Goal: Task Accomplishment & Management: Use online tool/utility

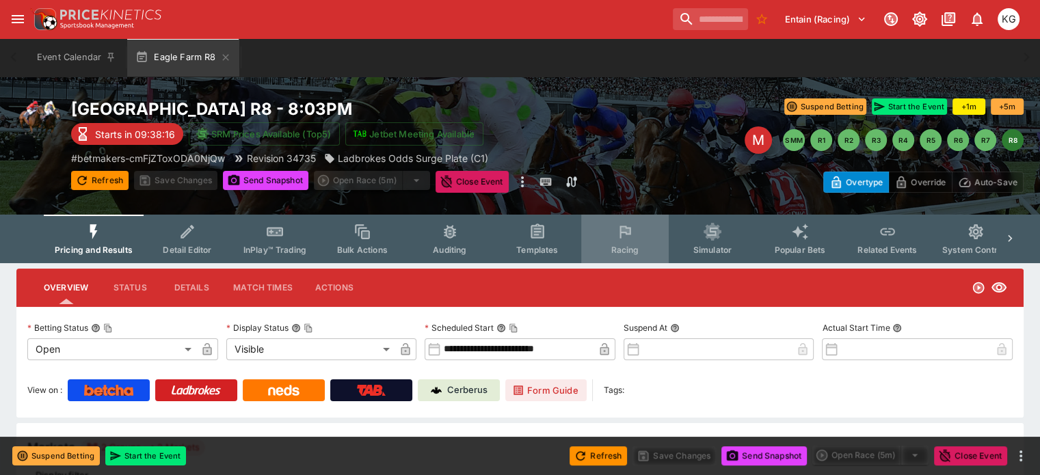
click at [639, 245] on span "Racing" at bounding box center [625, 250] width 28 height 10
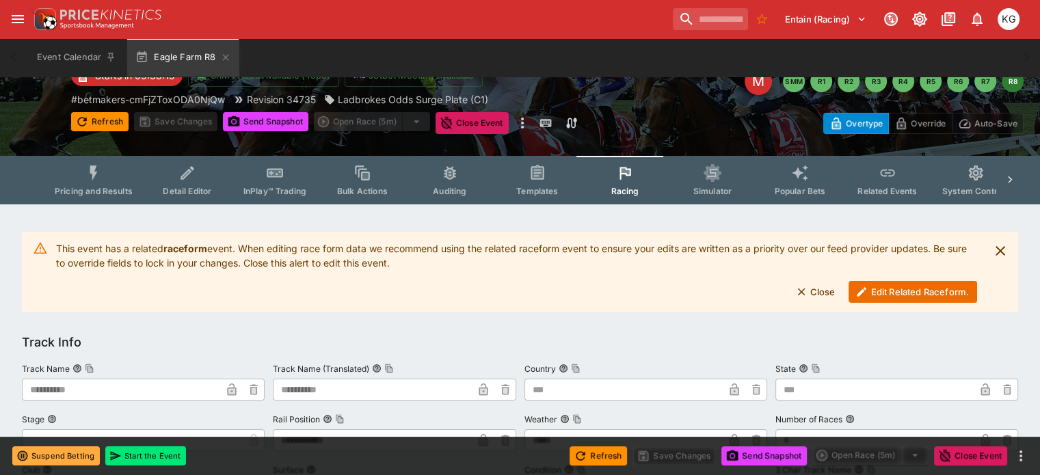
scroll to position [137, 0]
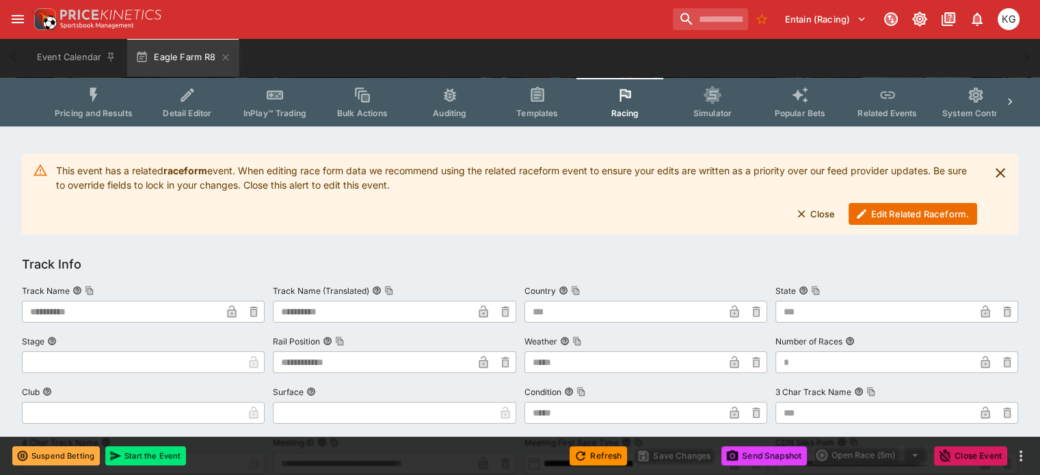
click at [895, 211] on button "Edit Related Raceform." at bounding box center [913, 214] width 129 height 22
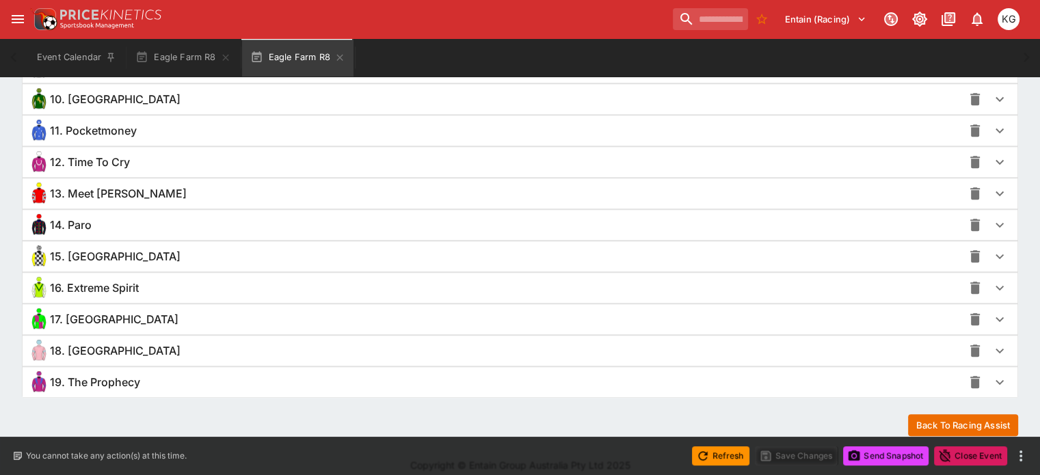
scroll to position [1279, 0]
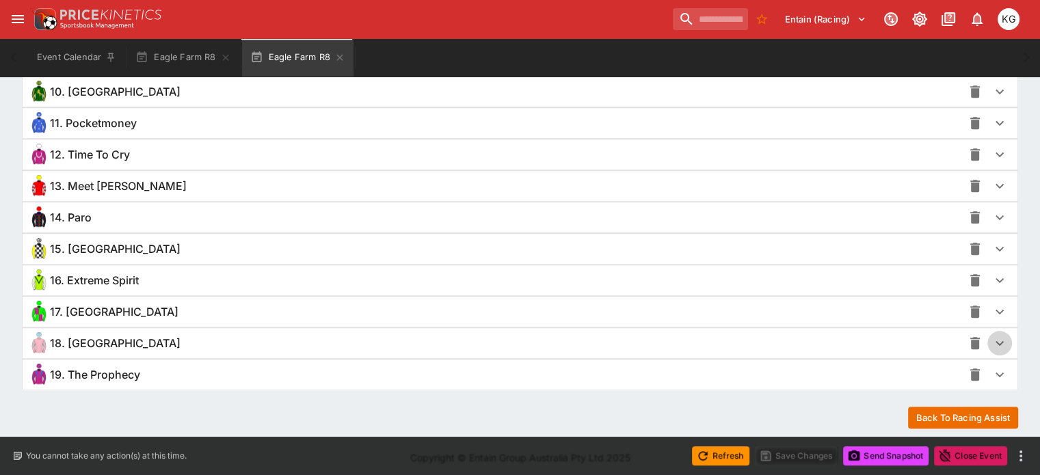
click at [992, 336] on icon "button" at bounding box center [1000, 343] width 16 height 16
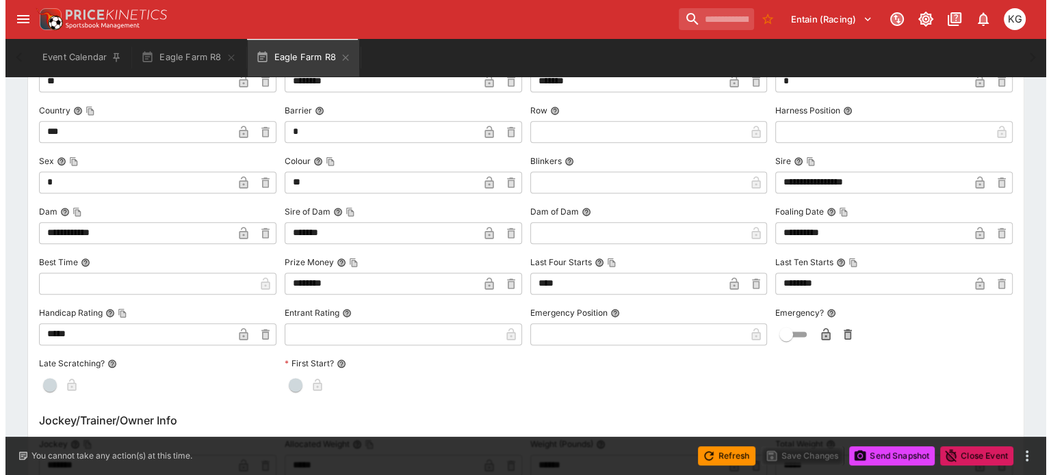
scroll to position [1758, 0]
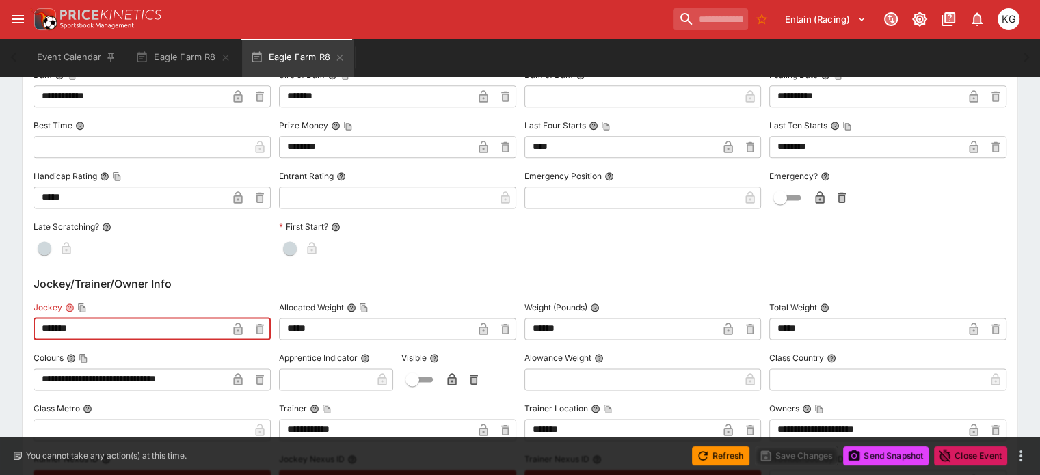
drag, startPoint x: 126, startPoint y: 326, endPoint x: 36, endPoint y: 319, distance: 89.8
paste input "**********"
type input "**********"
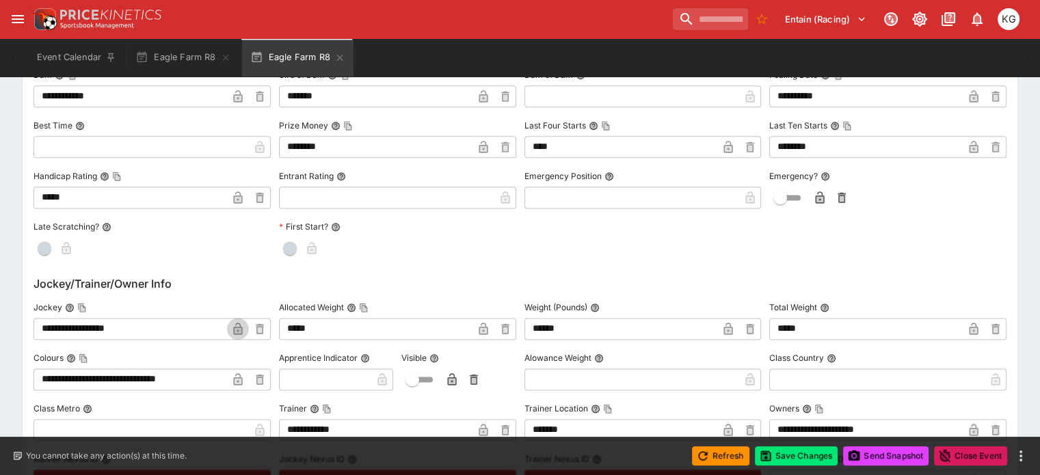
click at [242, 323] on icon "button" at bounding box center [237, 329] width 9 height 12
click at [813, 457] on button "Save Changes" at bounding box center [796, 456] width 83 height 19
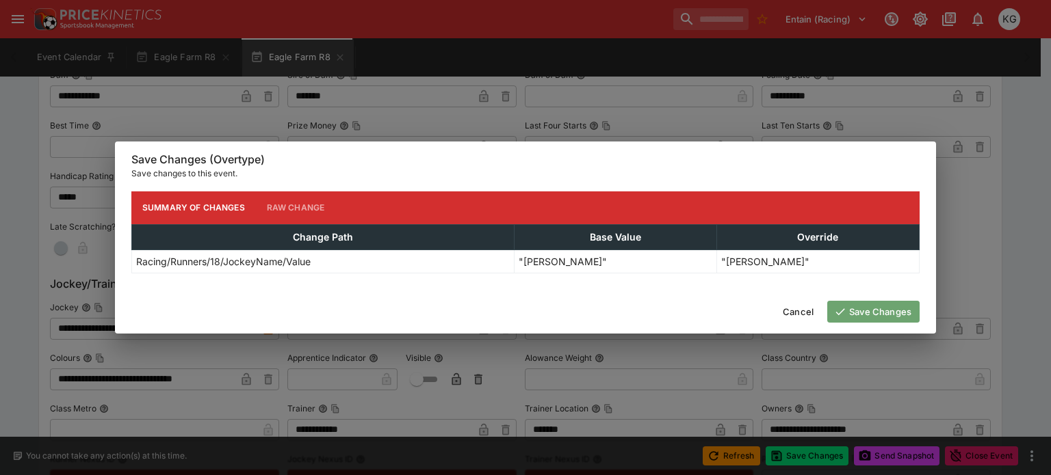
click at [873, 315] on button "Save Changes" at bounding box center [873, 312] width 92 height 22
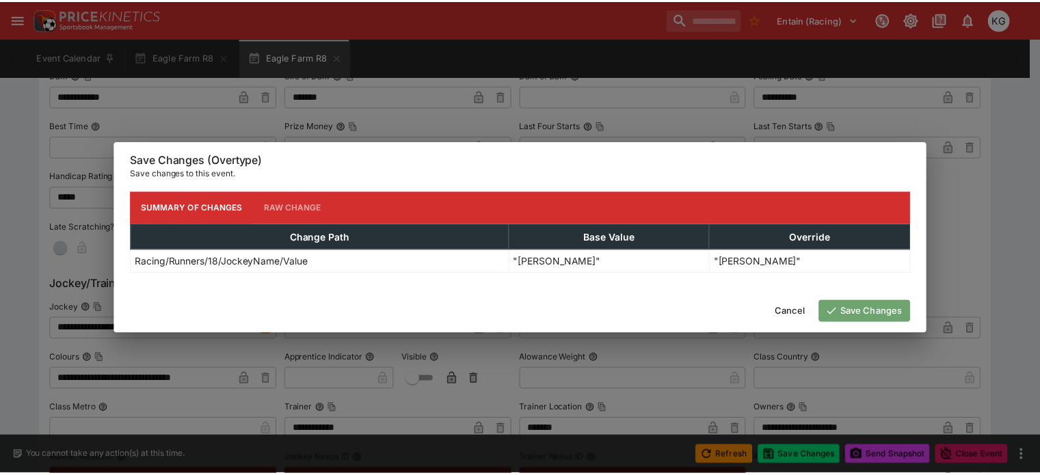
scroll to position [0, 0]
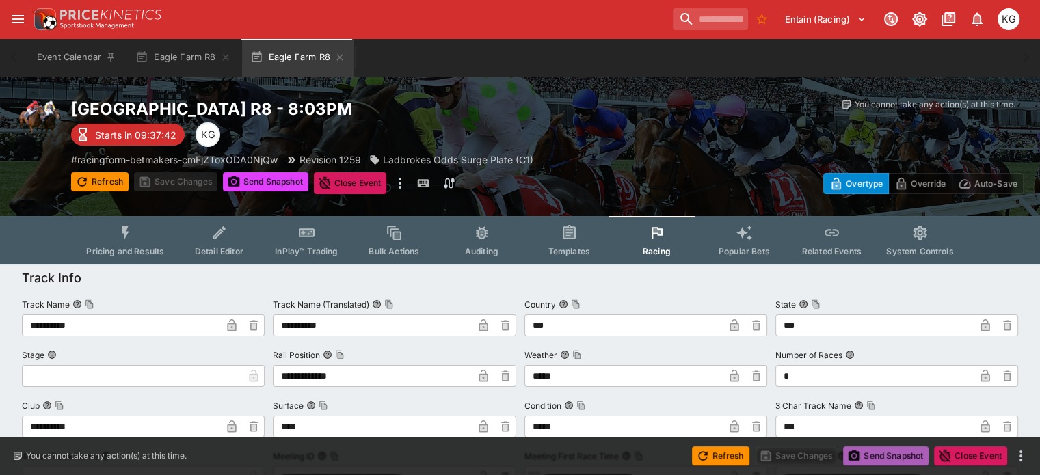
click at [884, 457] on button "Send Snapshot" at bounding box center [885, 456] width 85 height 19
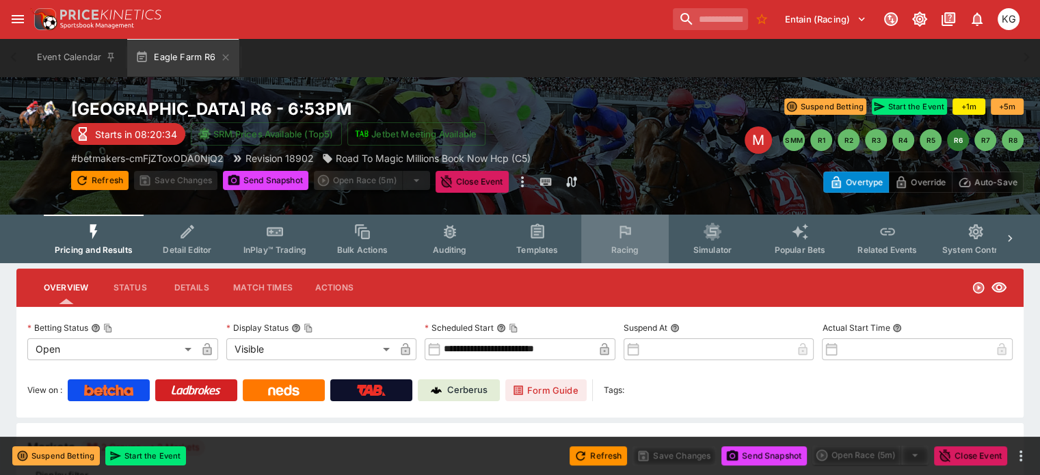
click at [639, 248] on span "Racing" at bounding box center [625, 250] width 28 height 10
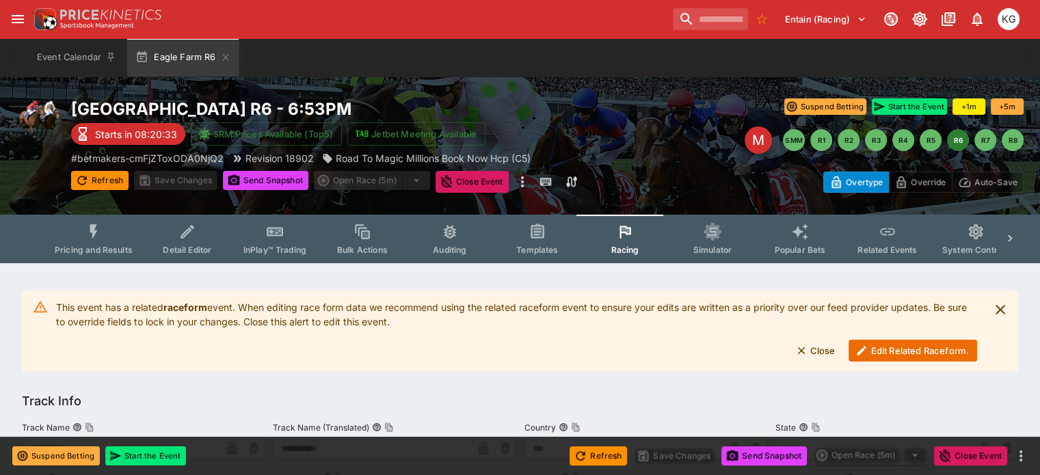
click at [877, 351] on button "Edit Related Raceform." at bounding box center [913, 351] width 129 height 22
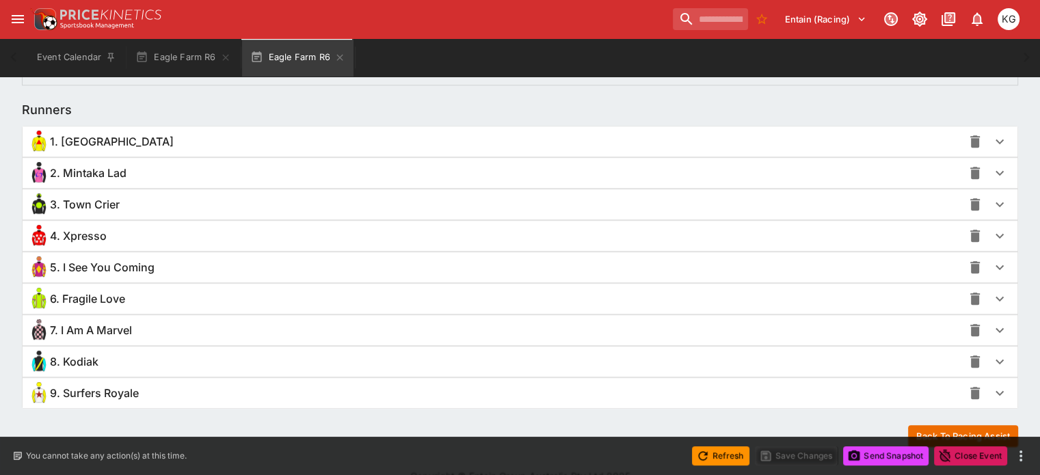
scroll to position [958, 0]
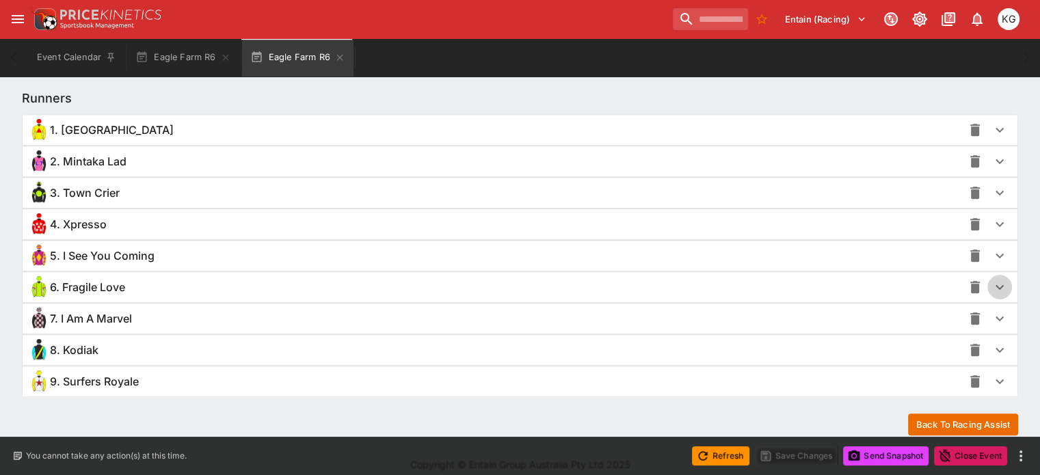
click at [992, 293] on icon "button" at bounding box center [1000, 287] width 16 height 16
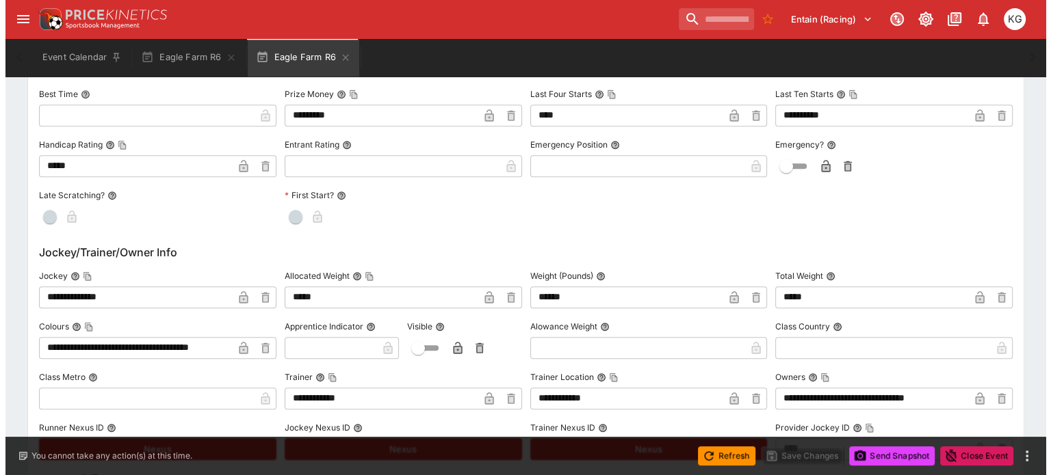
scroll to position [1436, 0]
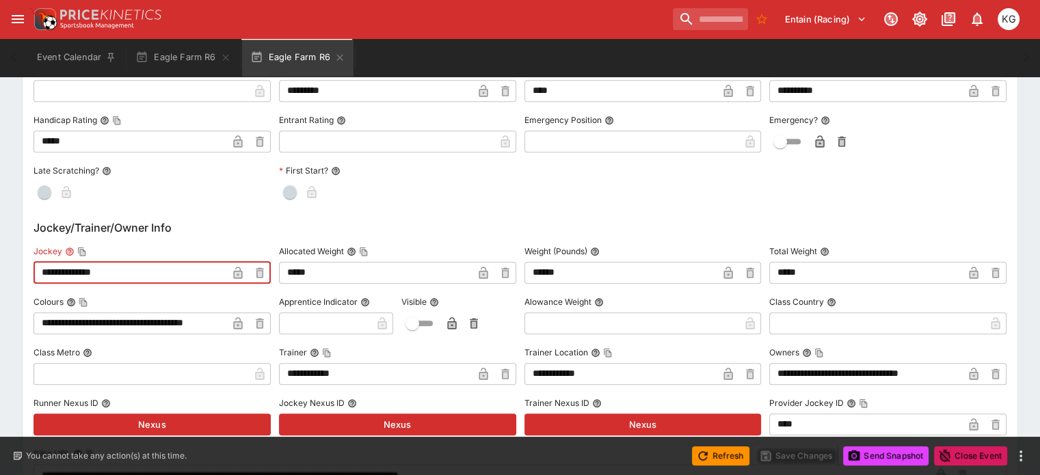
drag, startPoint x: 142, startPoint y: 269, endPoint x: 49, endPoint y: 268, distance: 93.7
click at [49, 268] on div "**********" at bounding box center [520, 457] width 995 height 1266
paste input "*"
type input "**********"
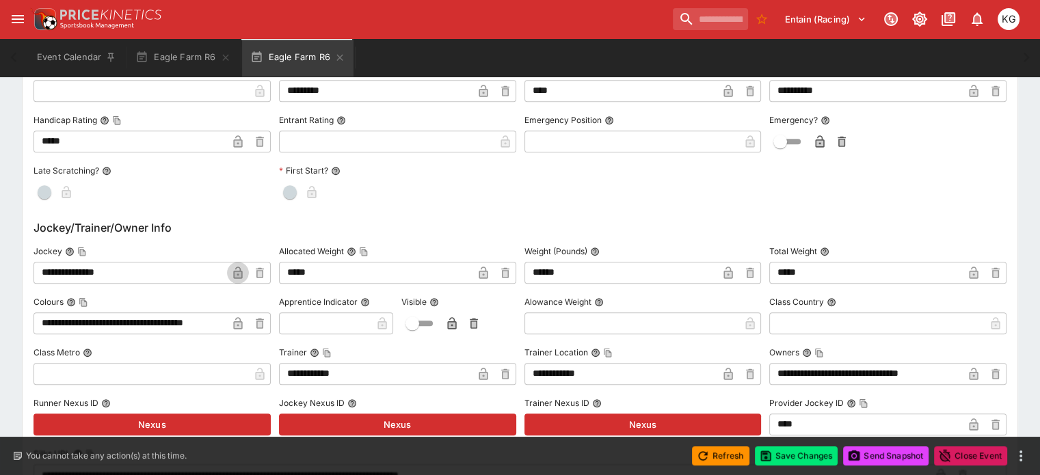
click at [241, 272] on icon "button" at bounding box center [238, 274] width 7 height 5
click at [811, 459] on button "Save Changes" at bounding box center [796, 456] width 83 height 19
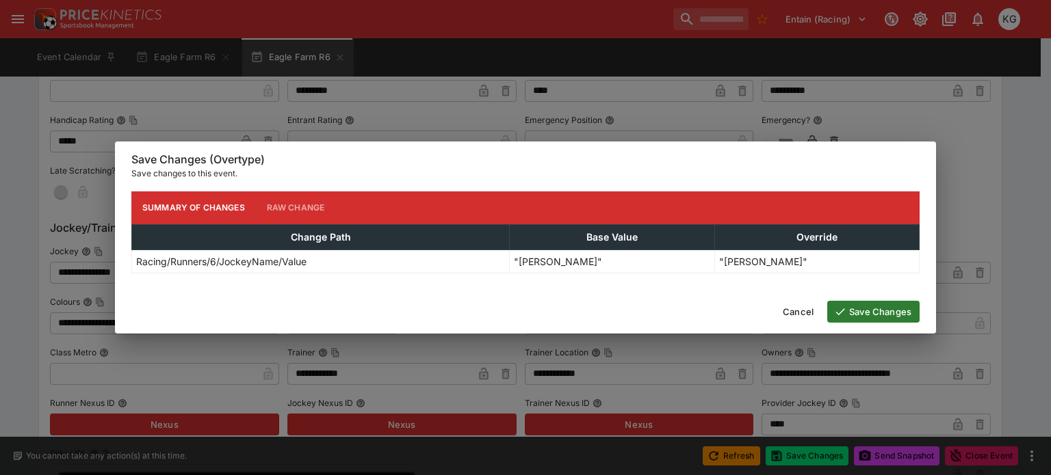
click at [888, 314] on button "Save Changes" at bounding box center [873, 312] width 92 height 22
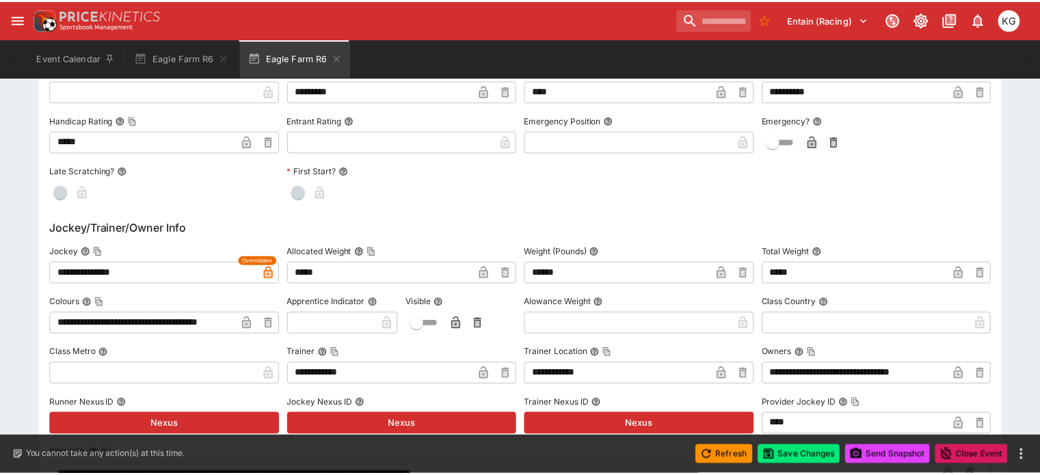
scroll to position [0, 0]
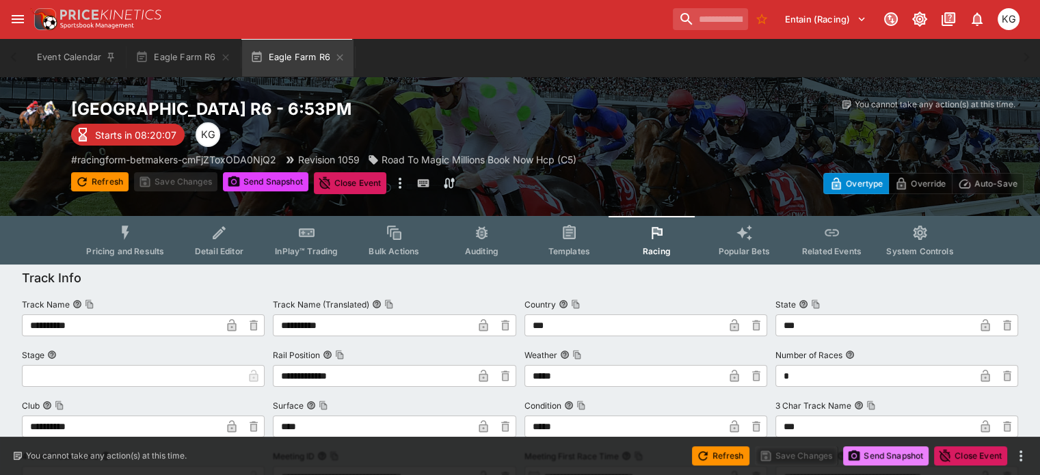
click at [899, 457] on button "Send Snapshot" at bounding box center [885, 456] width 85 height 19
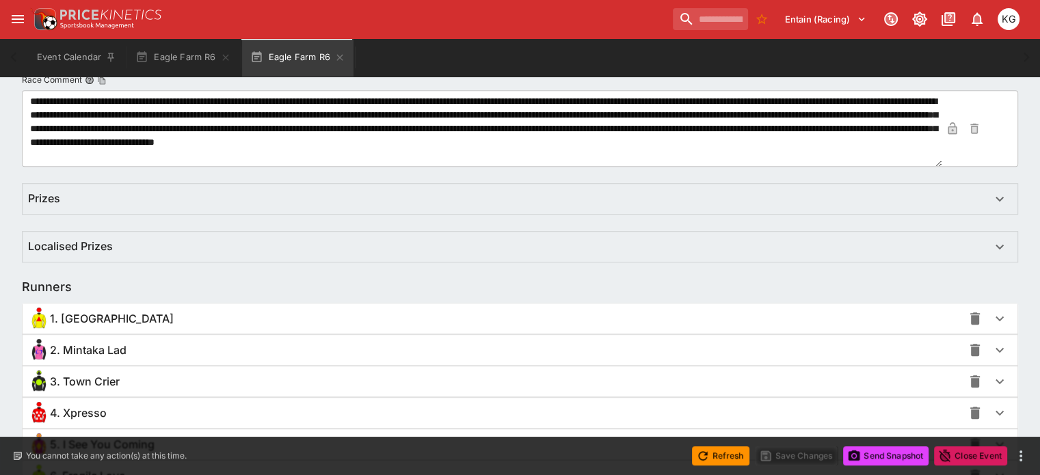
scroll to position [889, 0]
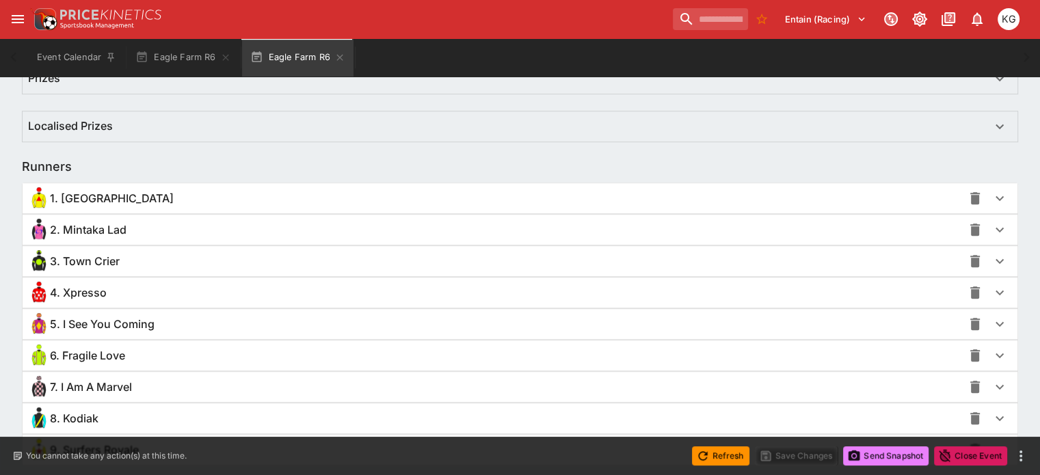
click at [893, 462] on button "Send Snapshot" at bounding box center [885, 456] width 85 height 19
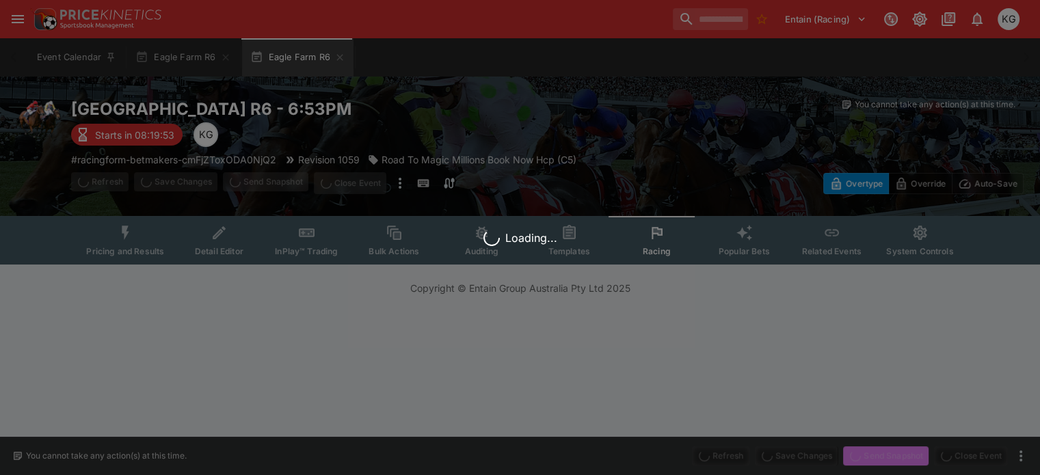
scroll to position [0, 0]
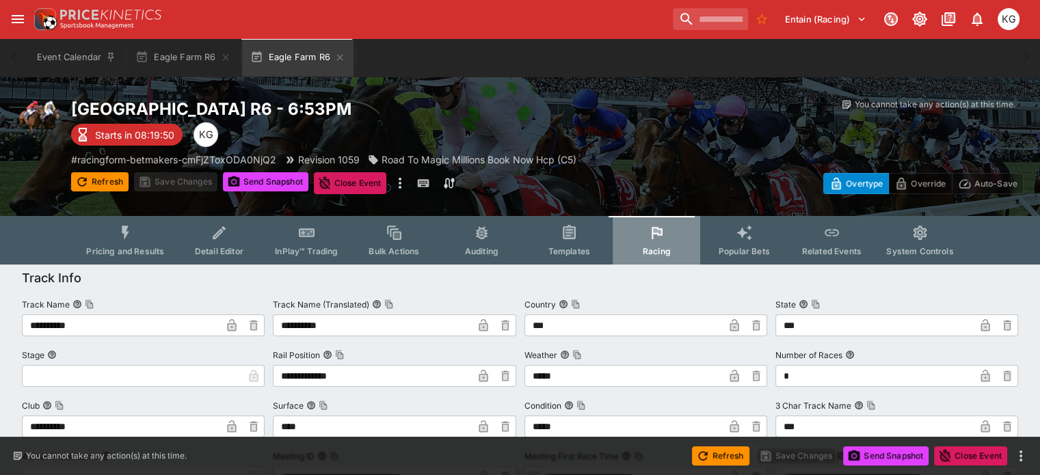
click at [667, 249] on span "Racing" at bounding box center [657, 251] width 28 height 10
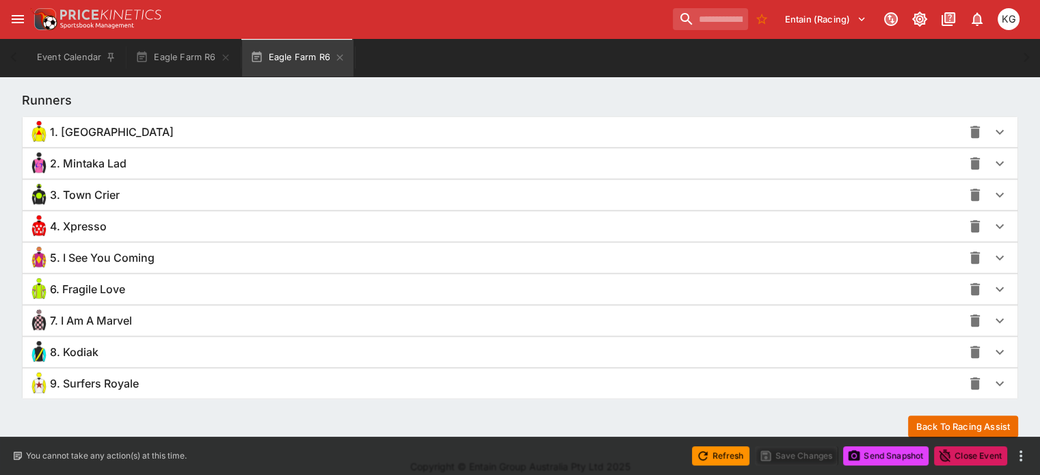
scroll to position [958, 0]
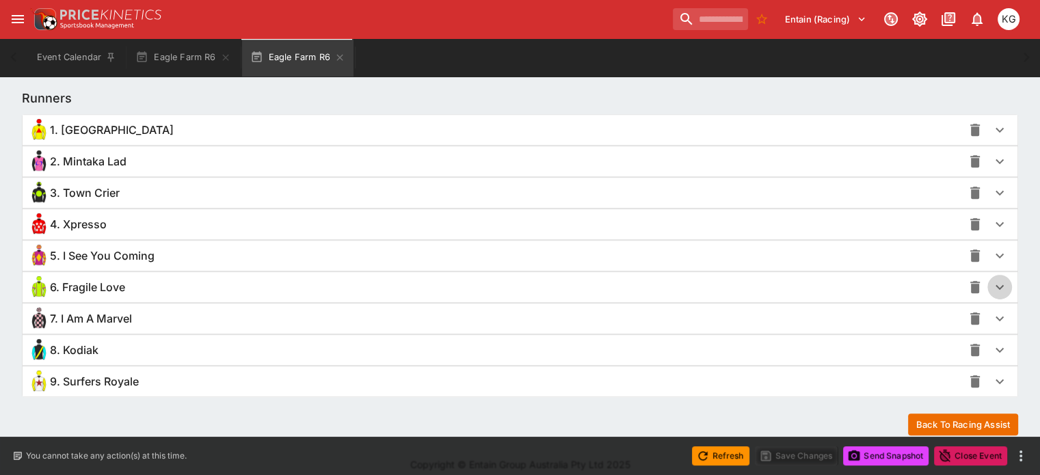
click at [992, 285] on icon "button" at bounding box center [1000, 287] width 16 height 16
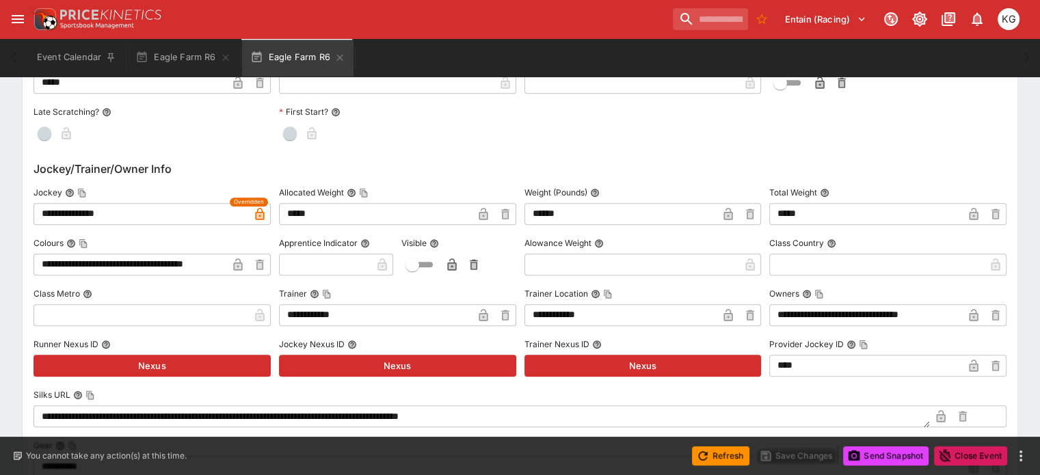
scroll to position [1505, 0]
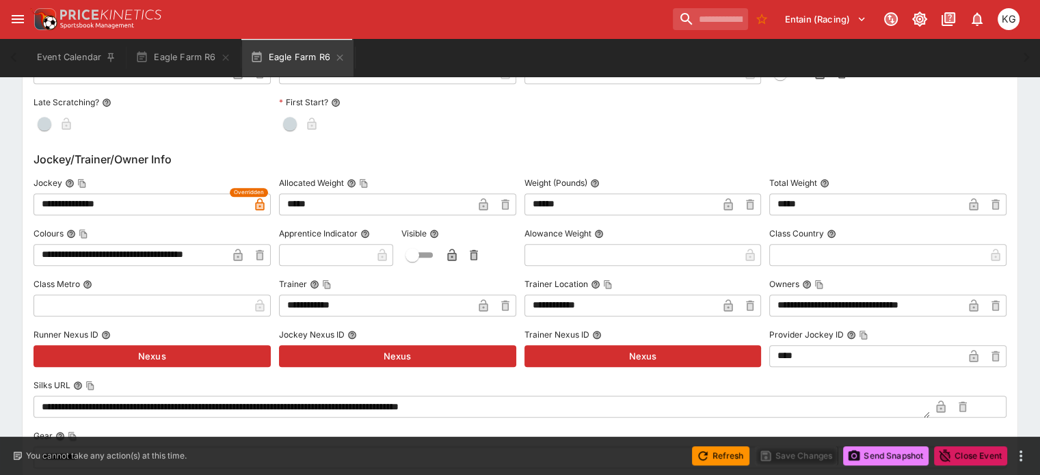
click at [893, 450] on button "Send Snapshot" at bounding box center [885, 456] width 85 height 19
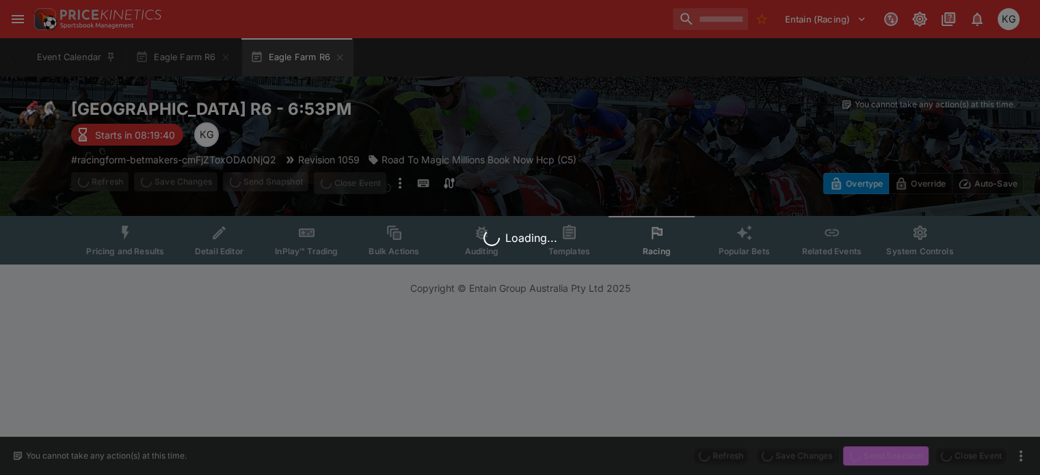
scroll to position [0, 0]
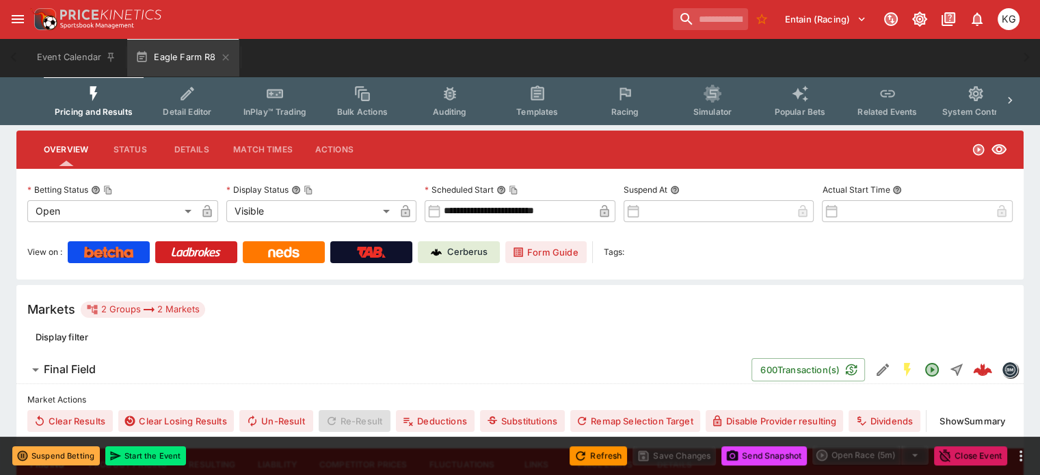
scroll to position [137, 0]
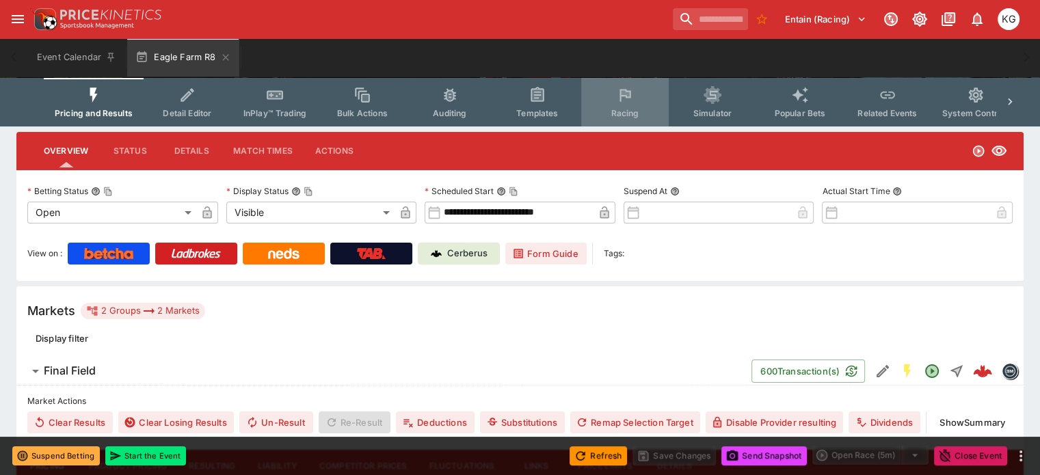
click at [633, 105] on button "Racing" at bounding box center [625, 102] width 88 height 49
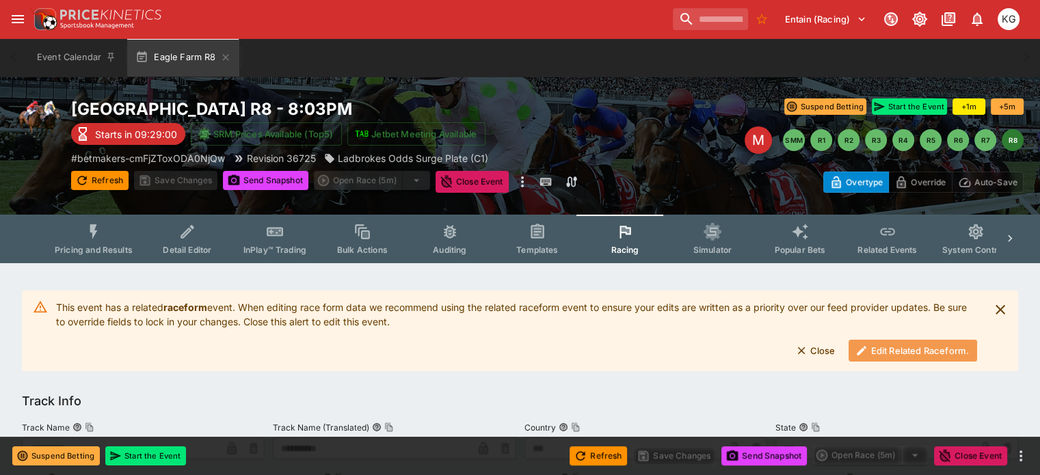
click at [895, 351] on button "Edit Related Raceform." at bounding box center [913, 351] width 129 height 22
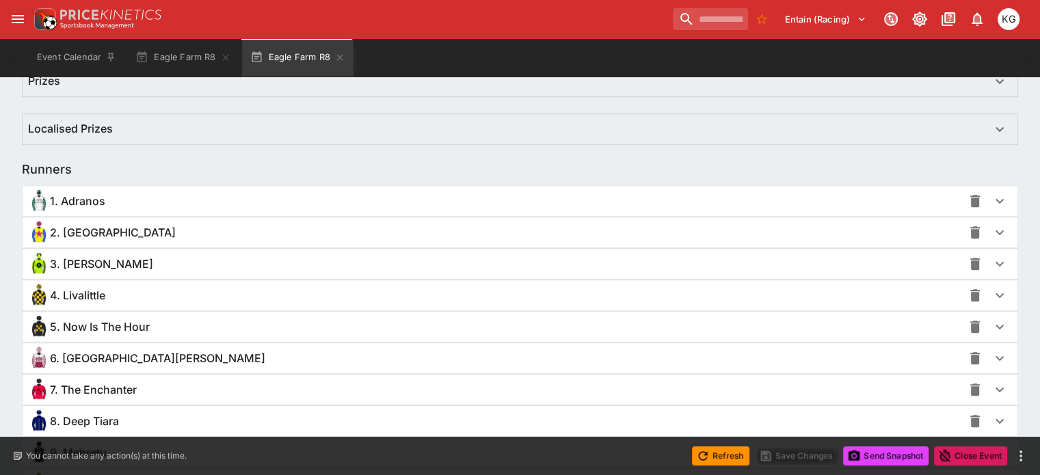
scroll to position [889, 0]
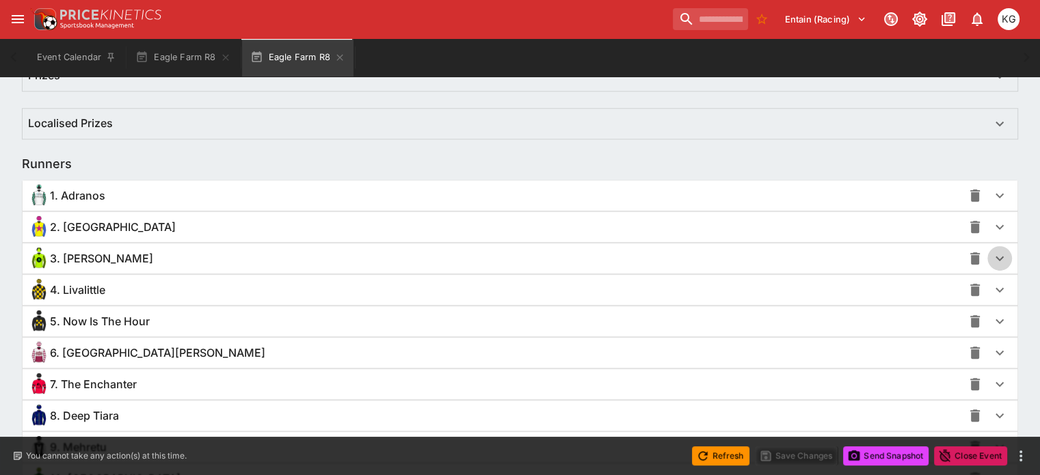
click at [996, 257] on icon "button" at bounding box center [1000, 258] width 8 height 5
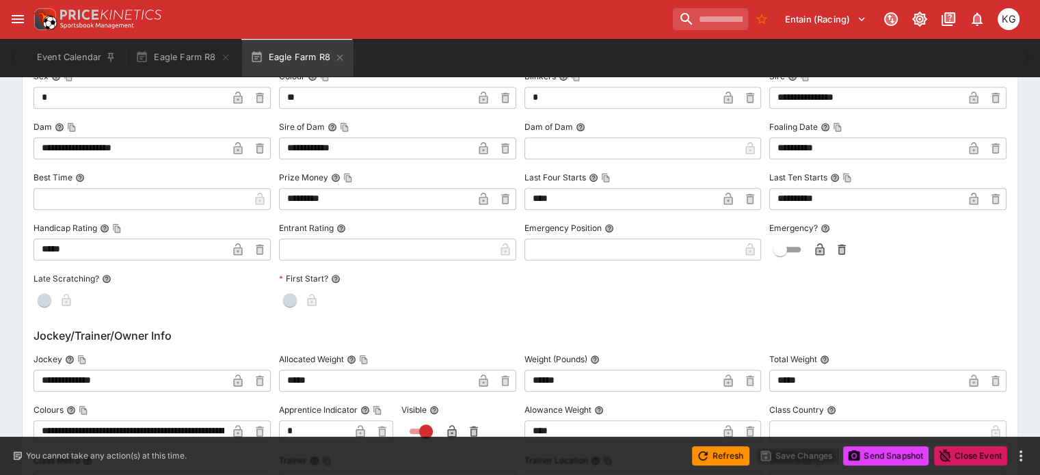
scroll to position [1368, 0]
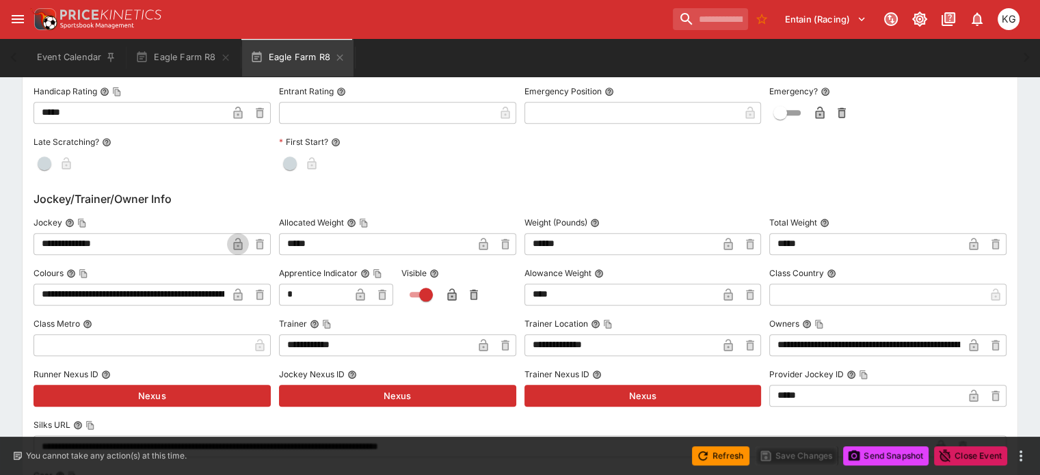
click at [241, 246] on icon "button" at bounding box center [238, 245] width 7 height 5
click at [805, 456] on button "Save Changes" at bounding box center [796, 456] width 83 height 19
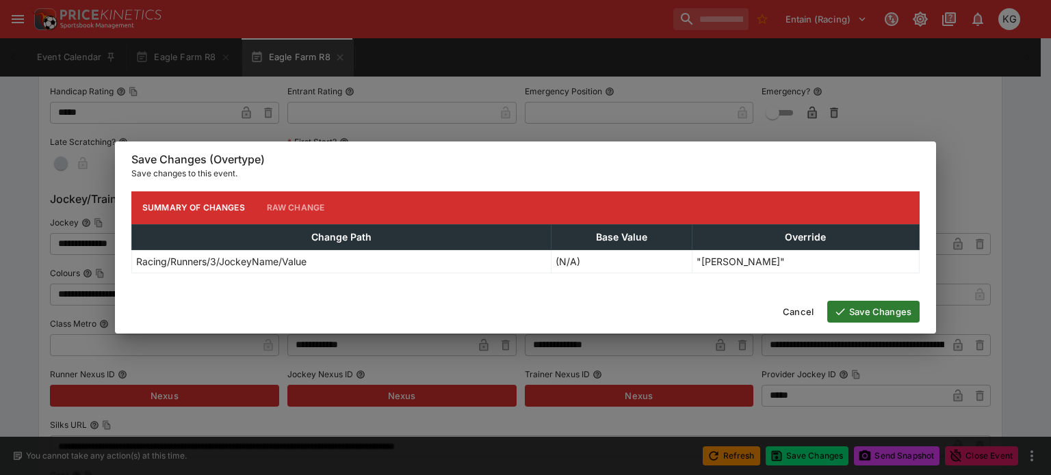
click at [875, 314] on button "Save Changes" at bounding box center [873, 312] width 92 height 22
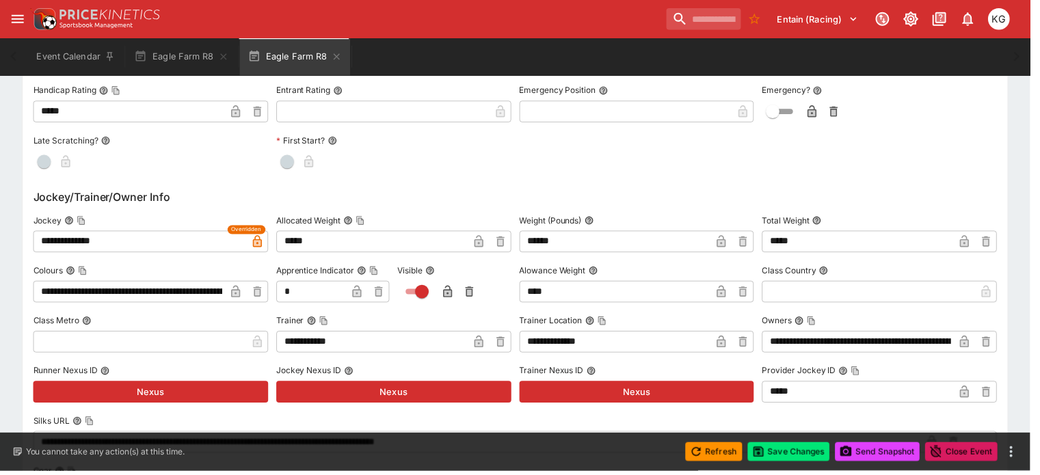
scroll to position [0, 0]
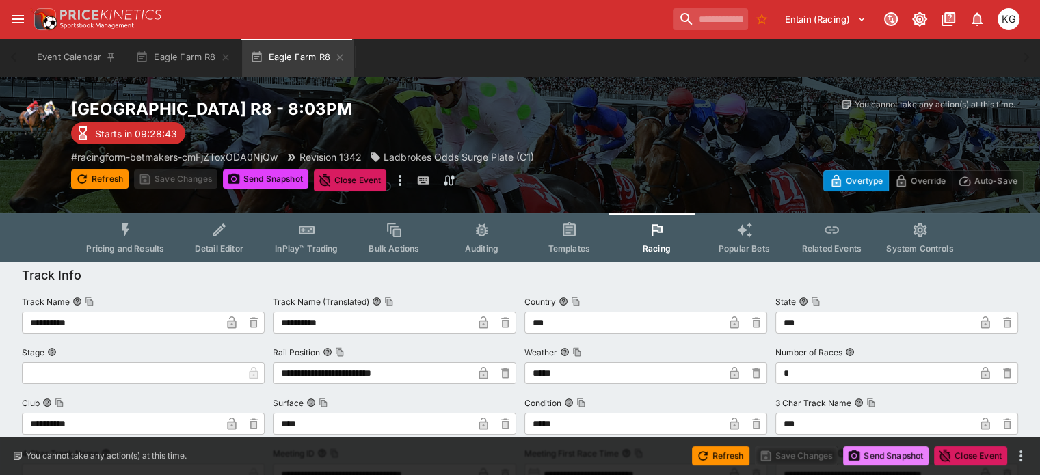
click at [898, 456] on button "Send Snapshot" at bounding box center [885, 456] width 85 height 19
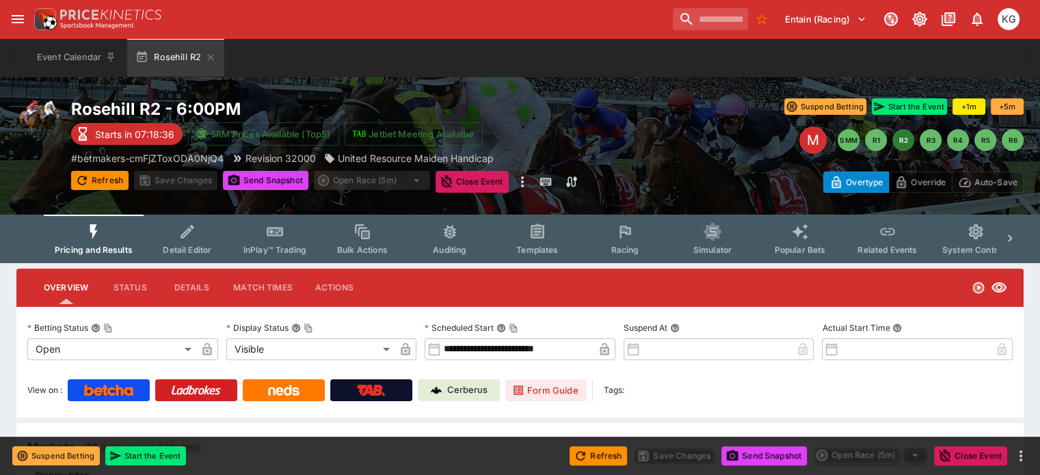
click at [633, 243] on button "Racing" at bounding box center [625, 239] width 88 height 49
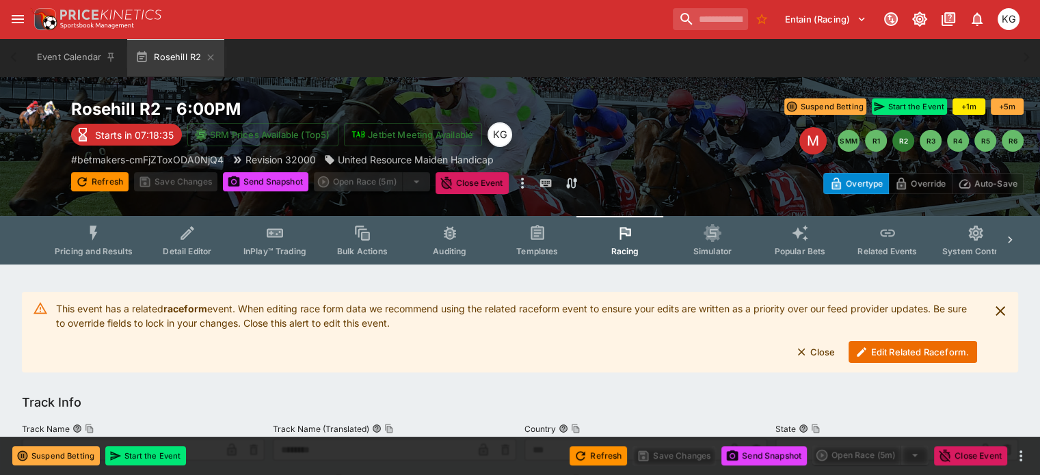
click at [888, 349] on button "Edit Related Raceform." at bounding box center [913, 352] width 129 height 22
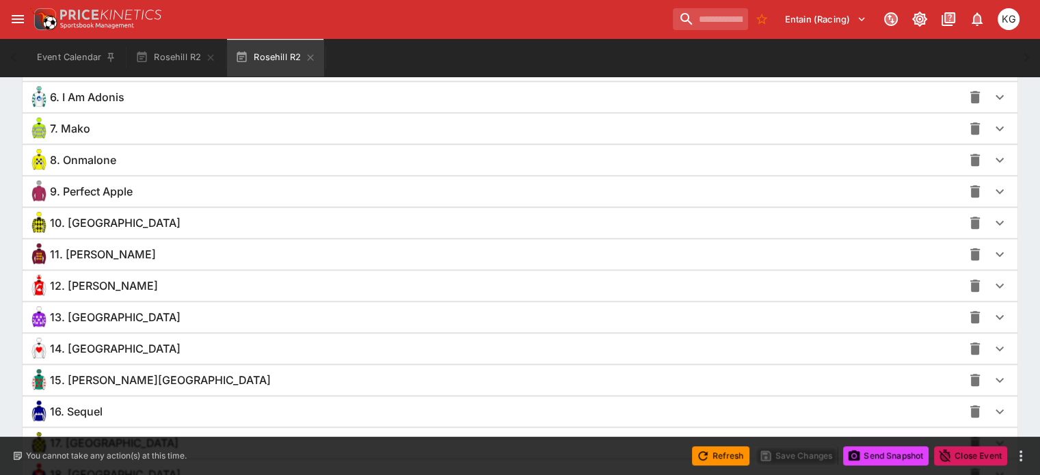
scroll to position [1165, 0]
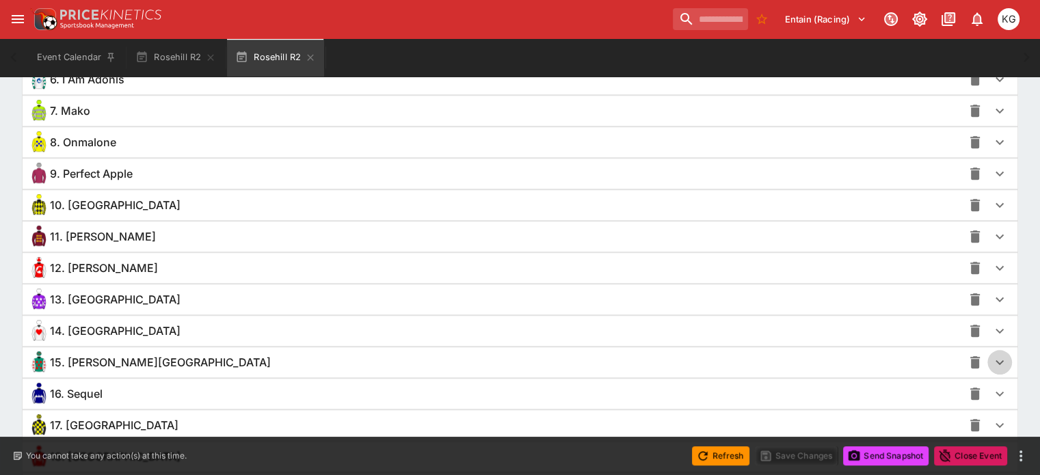
click at [996, 360] on icon "button" at bounding box center [1000, 362] width 8 height 5
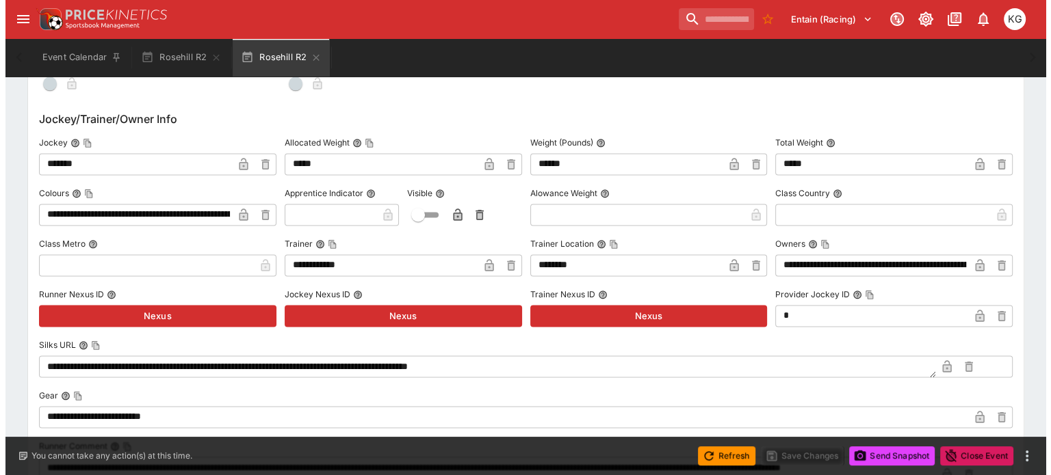
scroll to position [1781, 0]
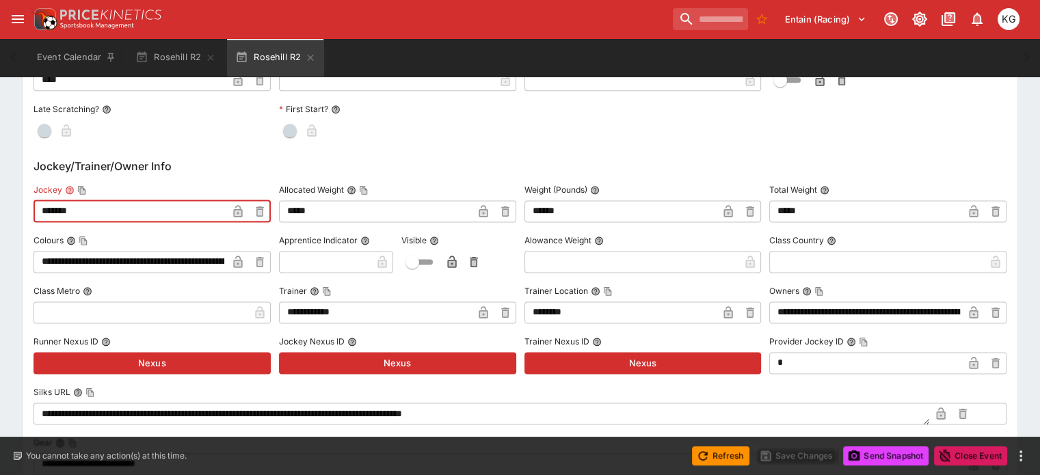
drag, startPoint x: 108, startPoint y: 202, endPoint x: 57, endPoint y: 203, distance: 51.3
click at [57, 203] on input "*******" at bounding box center [131, 211] width 194 height 22
paste input "**"
type input "*********"
click at [241, 210] on icon "button" at bounding box center [238, 212] width 7 height 5
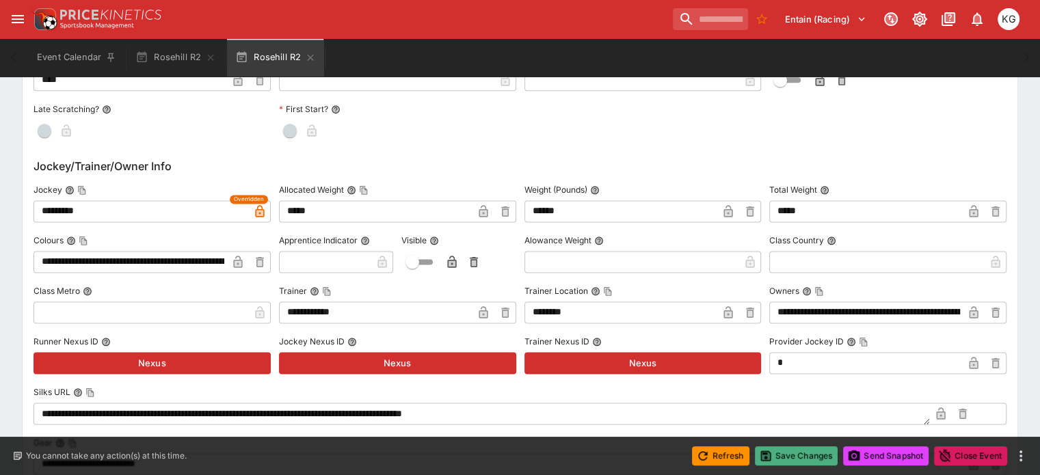
click at [806, 454] on button "Save Changes" at bounding box center [796, 456] width 83 height 19
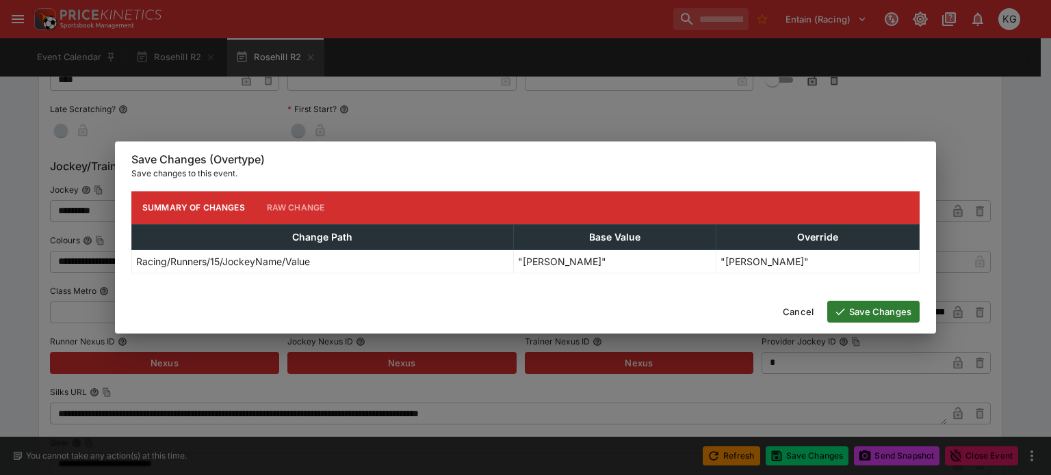
click at [878, 311] on button "Save Changes" at bounding box center [873, 312] width 92 height 22
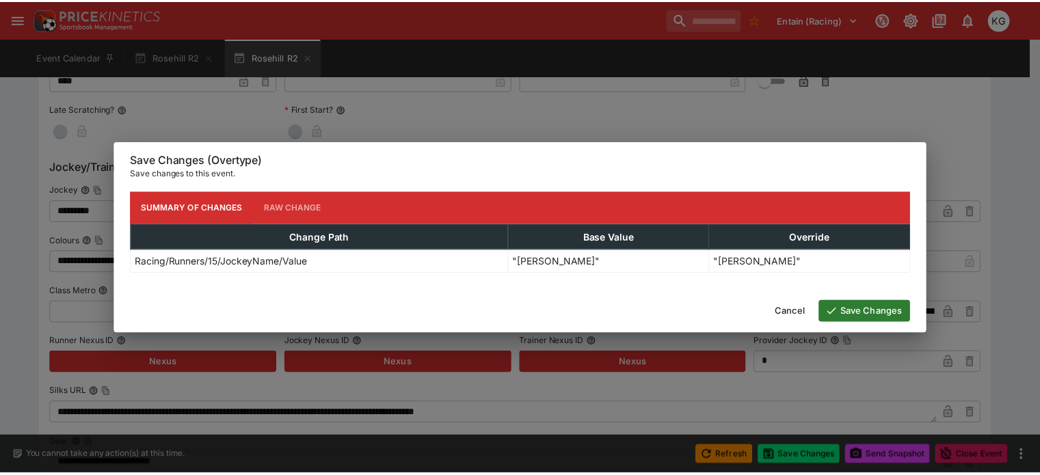
scroll to position [0, 0]
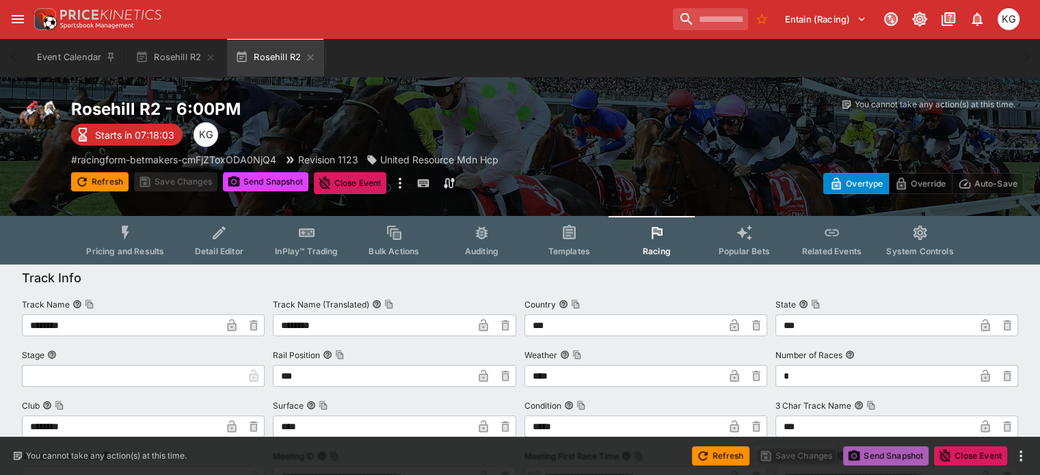
click at [870, 453] on button "Send Snapshot" at bounding box center [885, 456] width 85 height 19
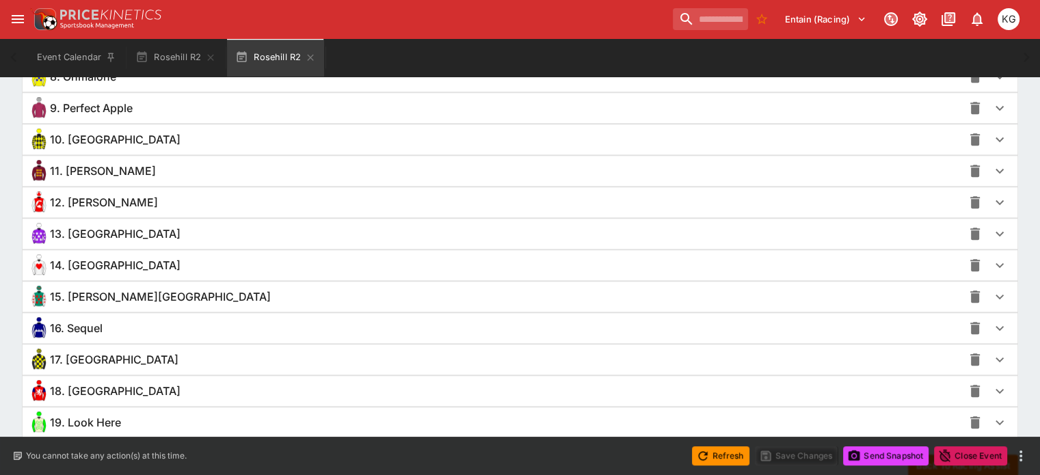
scroll to position [1279, 0]
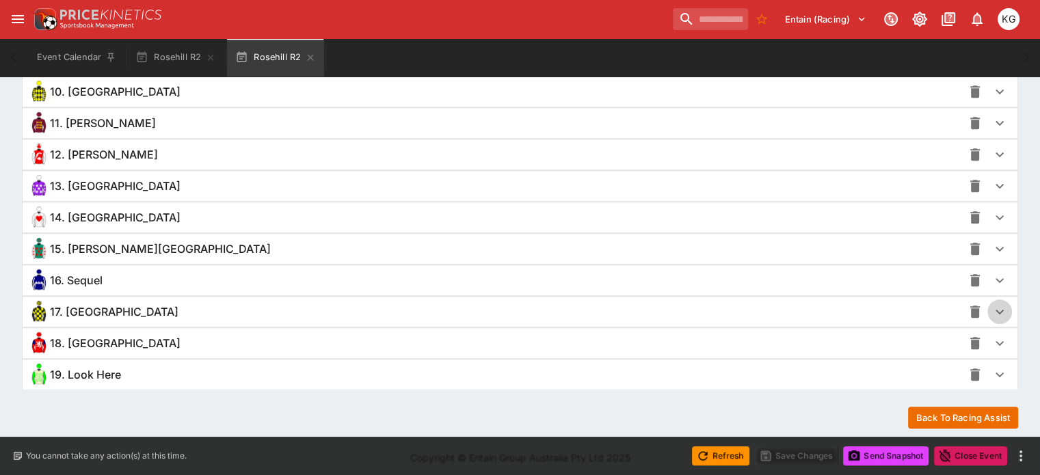
click at [992, 306] on icon "button" at bounding box center [1000, 312] width 16 height 16
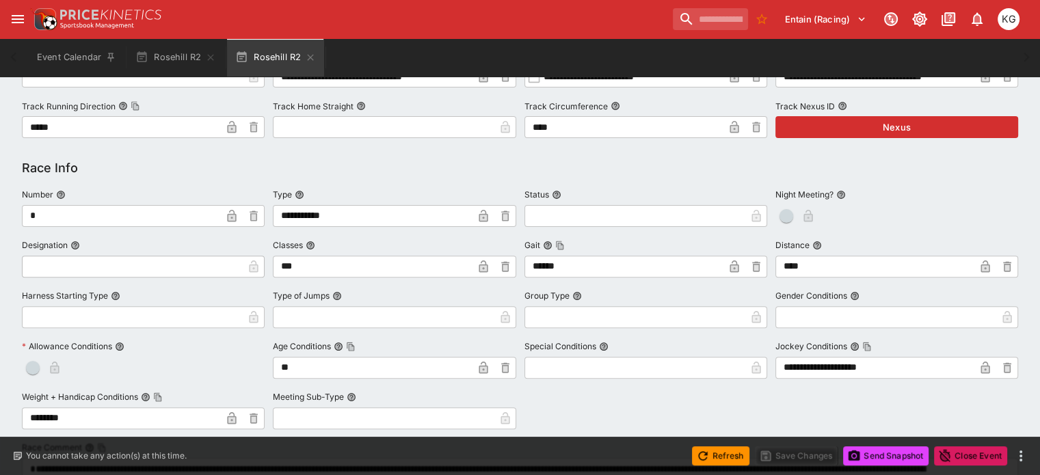
scroll to position [0, 0]
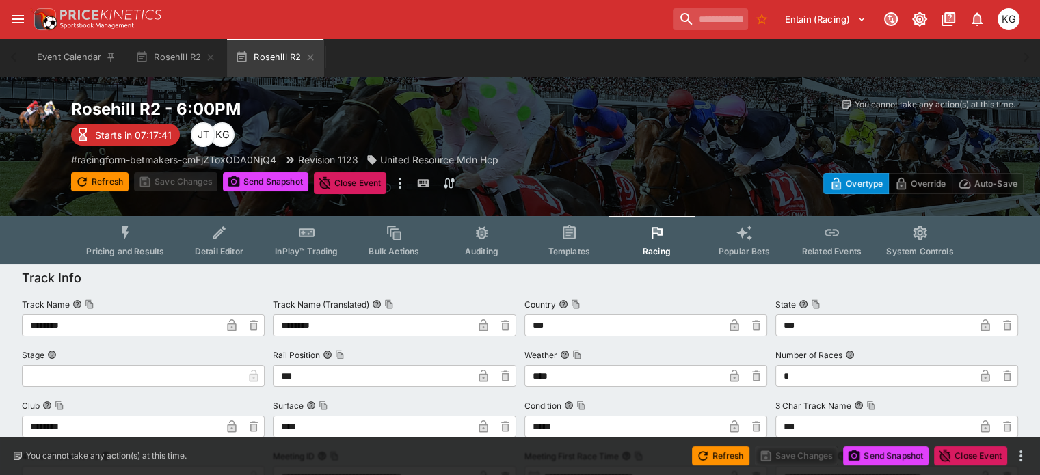
drag, startPoint x: 128, startPoint y: 289, endPoint x: -8, endPoint y: -99, distance: 411.4
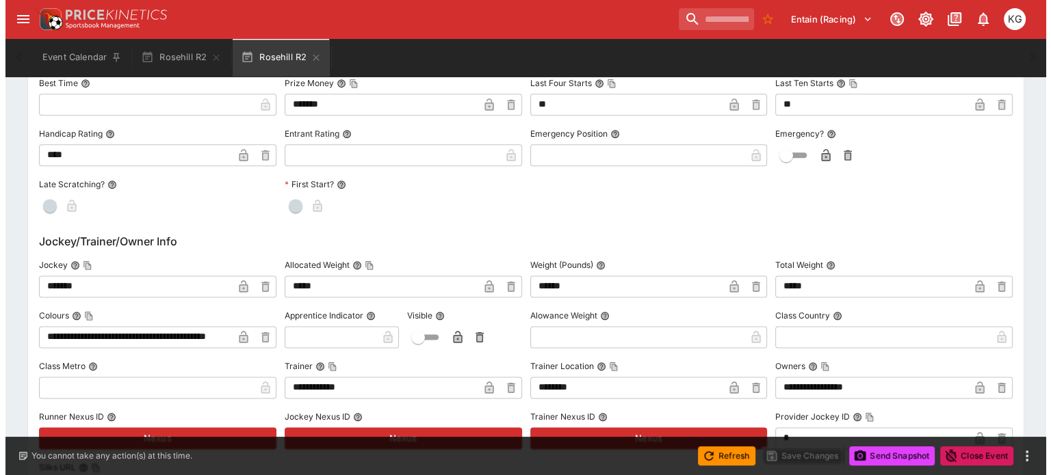
scroll to position [1847, 0]
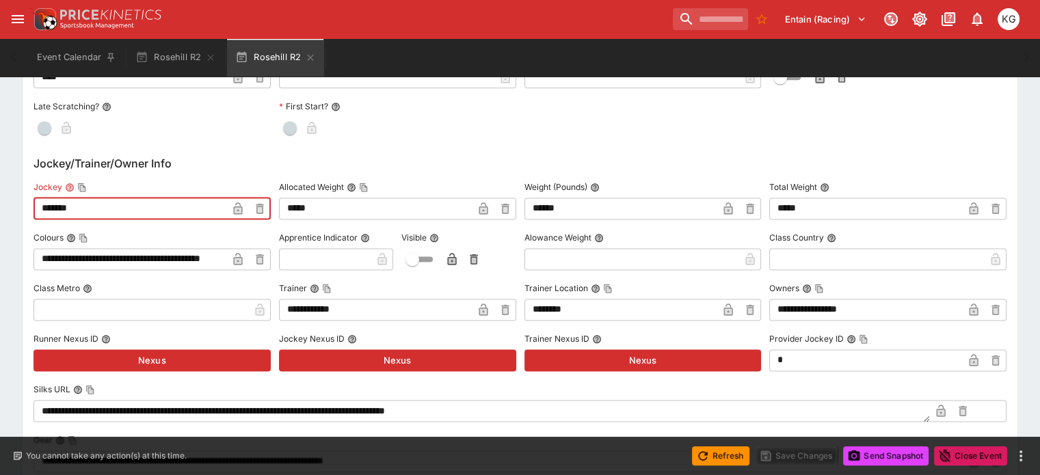
paste input "****"
type input "**********"
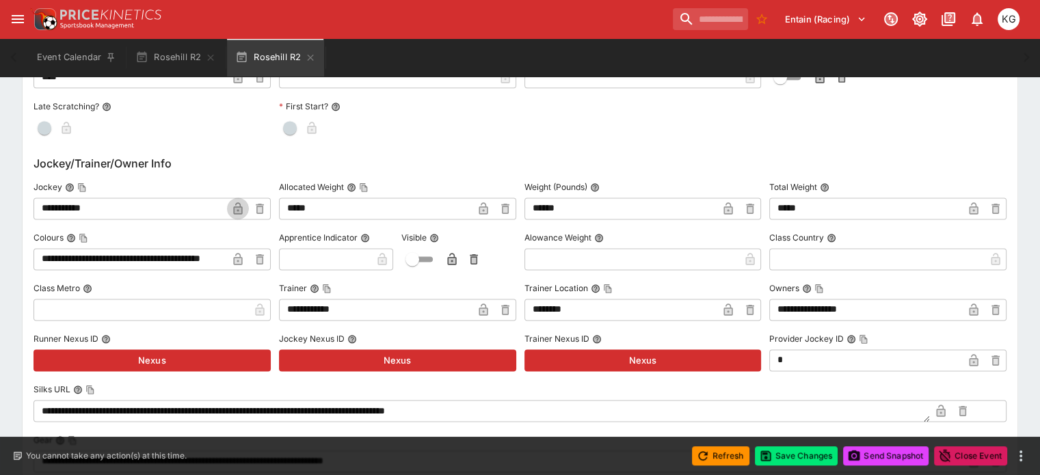
click at [241, 207] on icon "button" at bounding box center [238, 209] width 7 height 5
click at [817, 456] on button "Save Changes" at bounding box center [796, 456] width 83 height 19
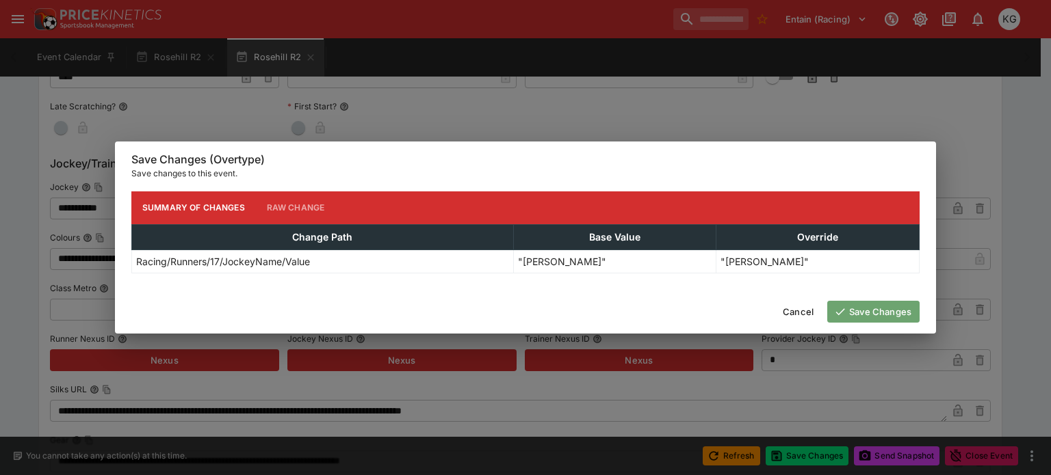
click at [889, 315] on button "Save Changes" at bounding box center [873, 312] width 92 height 22
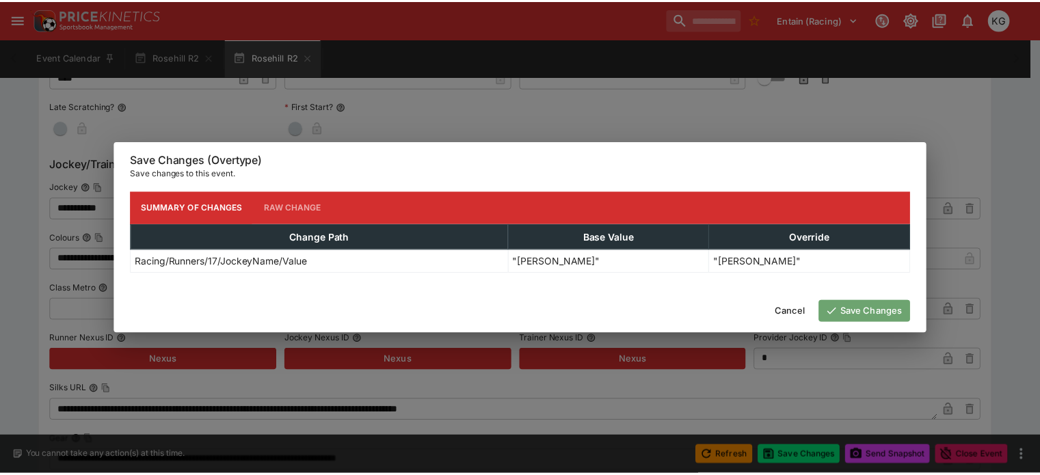
scroll to position [0, 0]
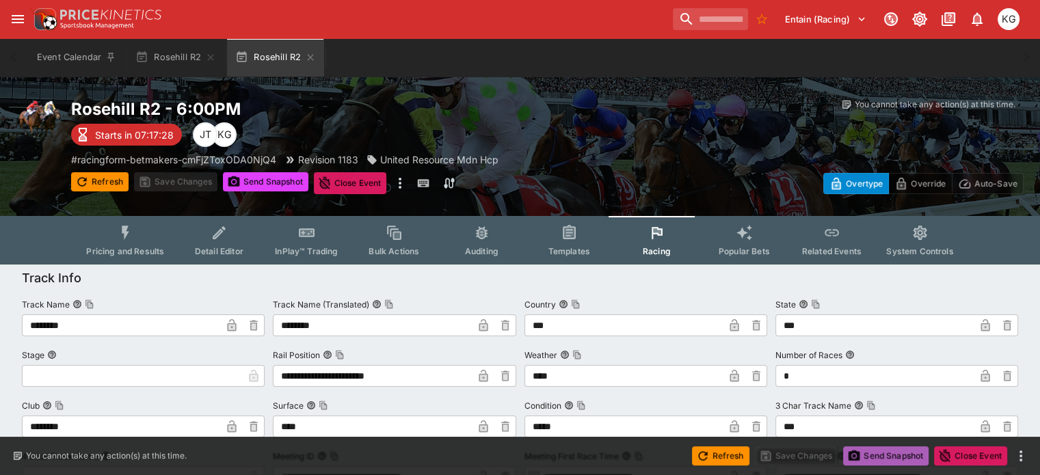
click at [890, 460] on button "Send Snapshot" at bounding box center [885, 456] width 85 height 19
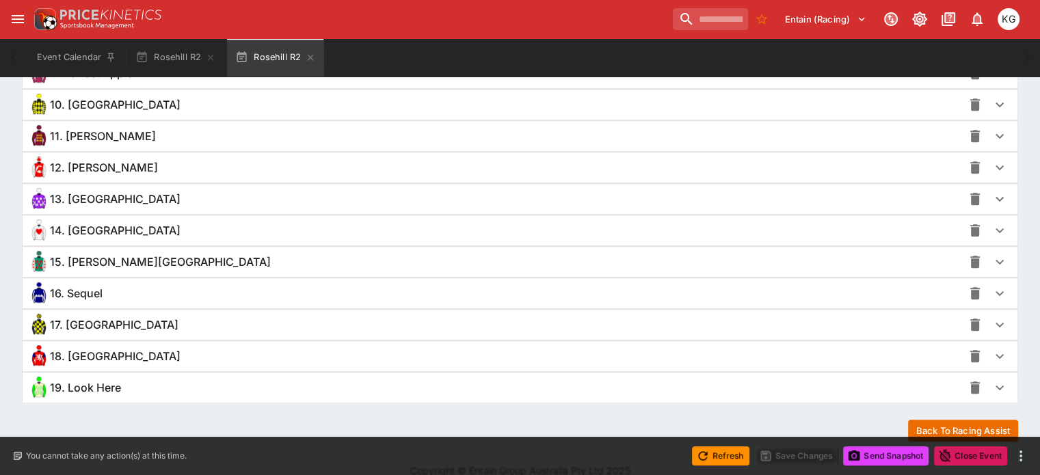
scroll to position [1279, 0]
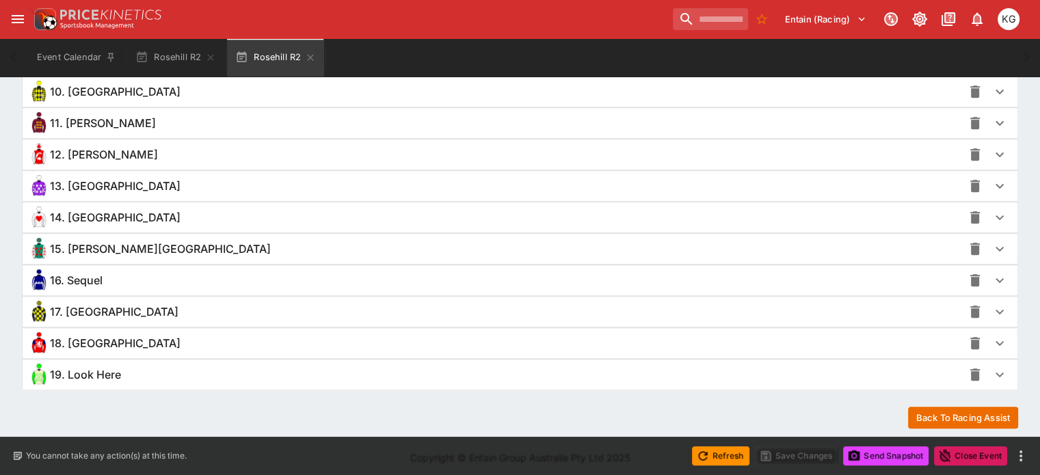
click at [992, 370] on icon "button" at bounding box center [1000, 375] width 16 height 16
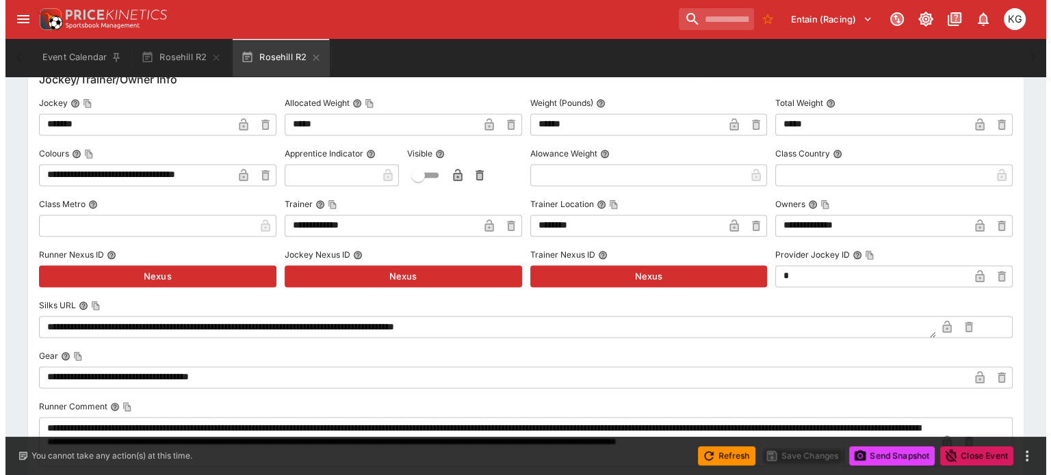
scroll to position [1963, 0]
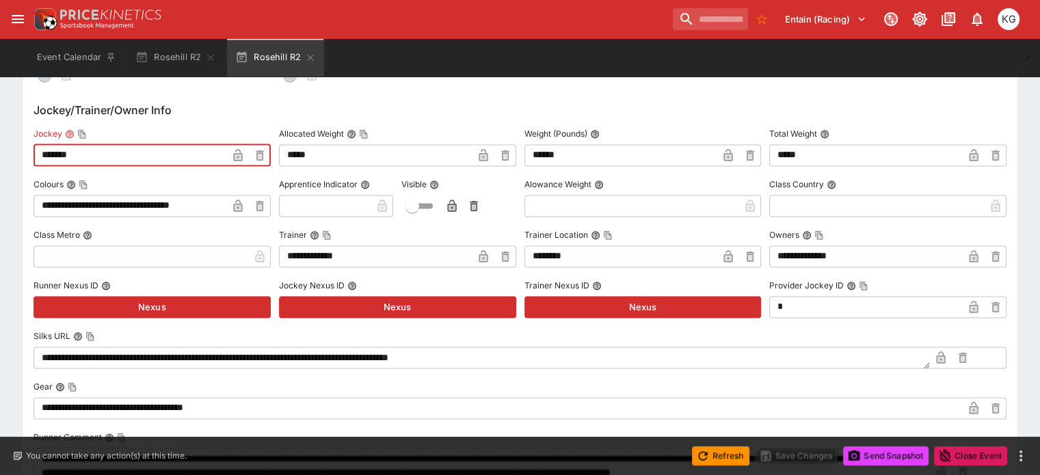
drag, startPoint x: 120, startPoint y: 148, endPoint x: 10, endPoint y: 144, distance: 109.5
type input "**********"
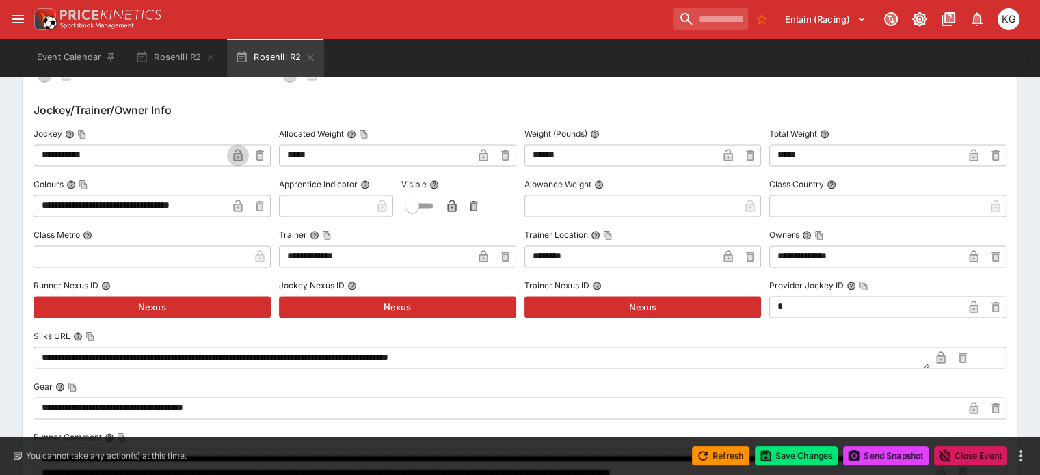
click at [249, 157] on button "button" at bounding box center [238, 155] width 22 height 22
click at [792, 458] on button "Save Changes" at bounding box center [796, 456] width 83 height 19
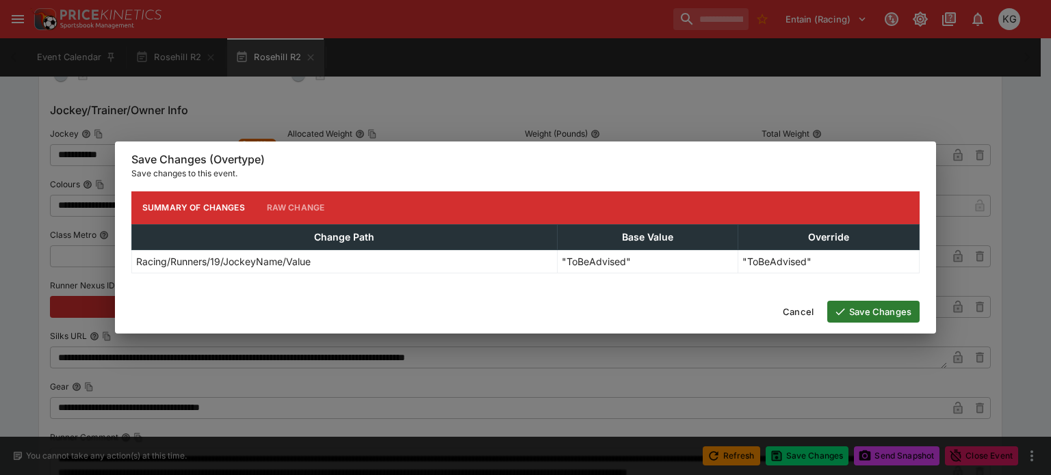
click at [873, 313] on button "Save Changes" at bounding box center [873, 312] width 92 height 22
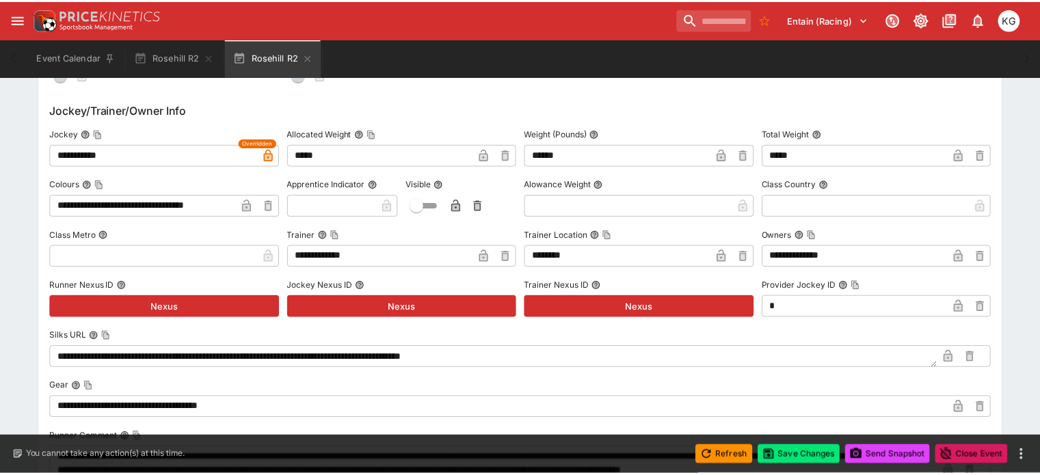
scroll to position [0, 0]
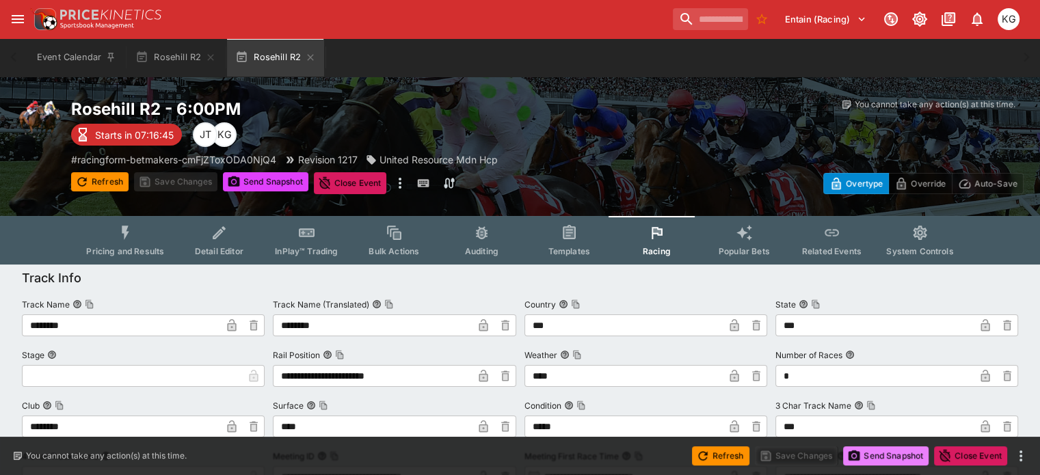
click at [882, 451] on button "Send Snapshot" at bounding box center [885, 456] width 85 height 19
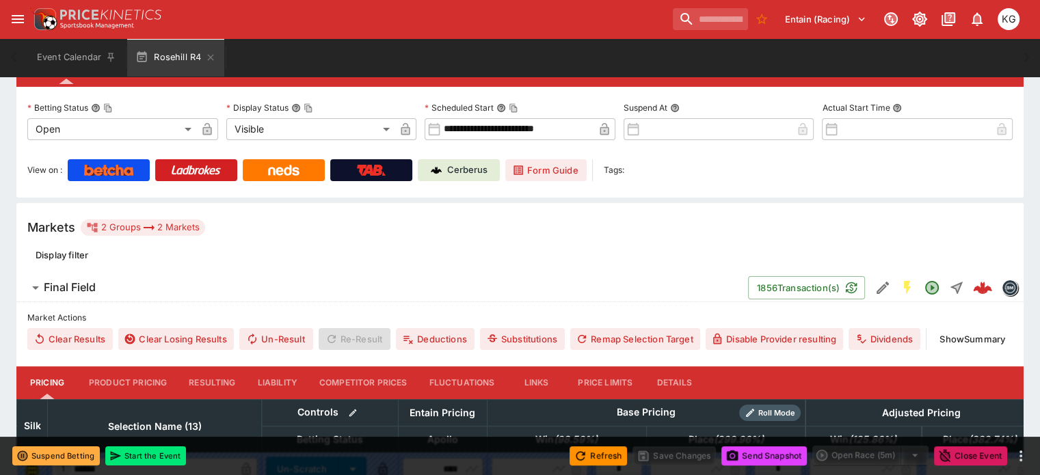
scroll to position [137, 0]
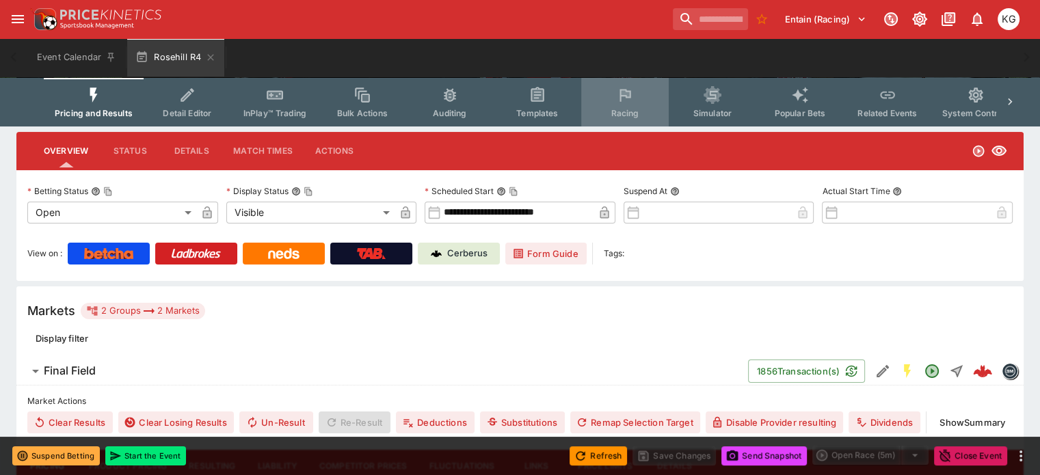
click at [639, 111] on span "Racing" at bounding box center [625, 113] width 28 height 10
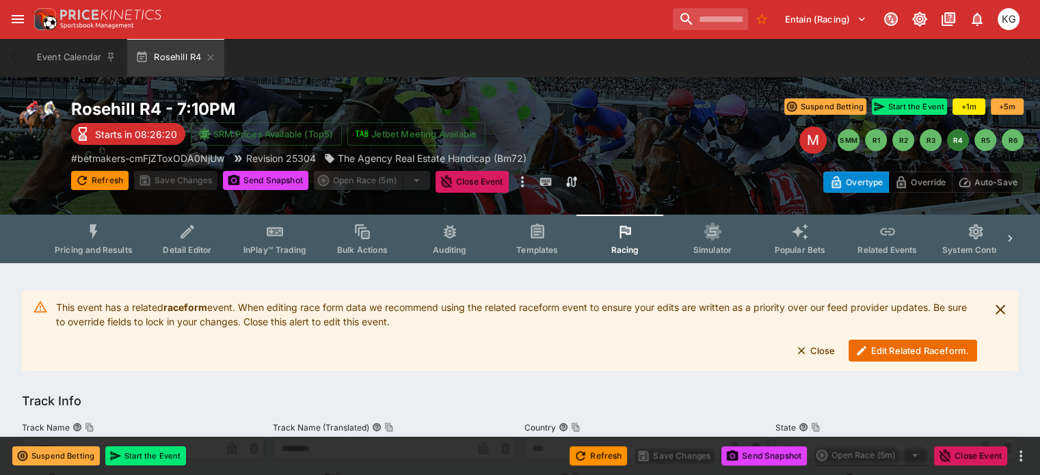
click at [906, 345] on button "Edit Related Raceform." at bounding box center [913, 351] width 129 height 22
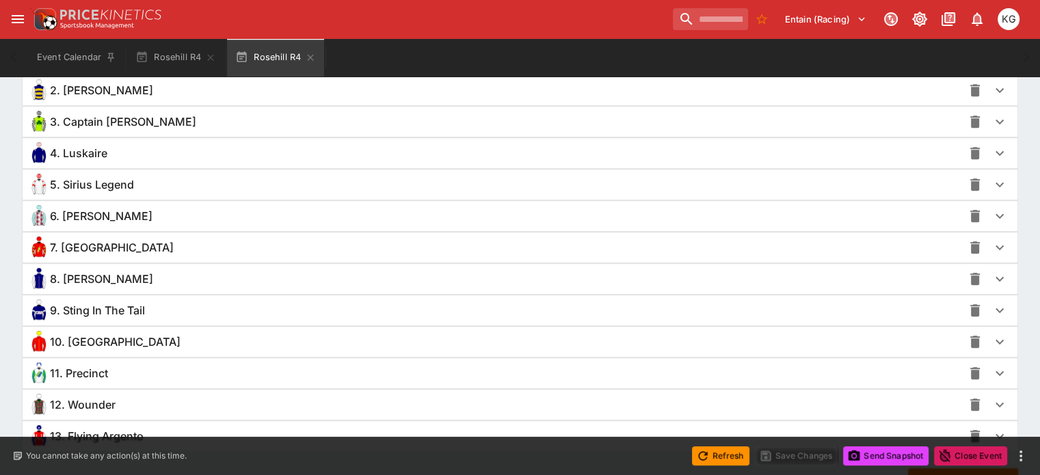
scroll to position [1092, 0]
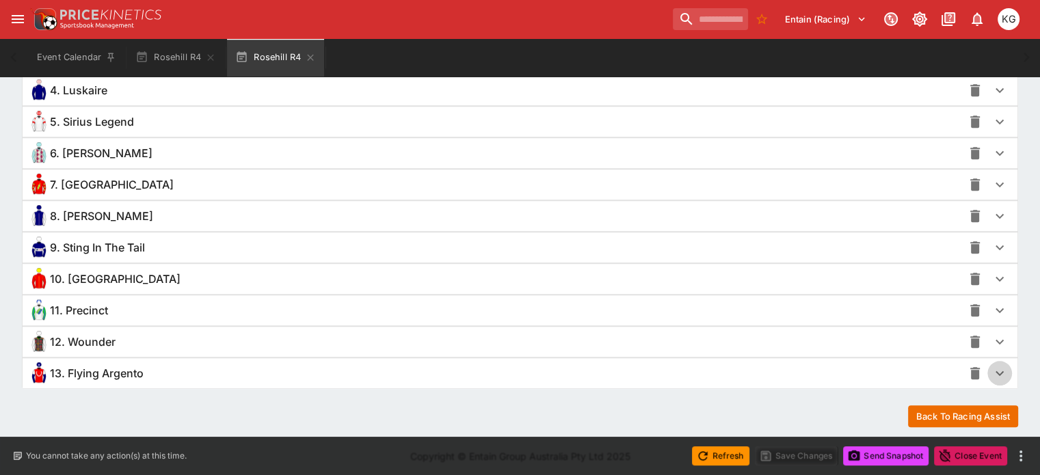
click at [992, 370] on icon "button" at bounding box center [1000, 373] width 16 height 16
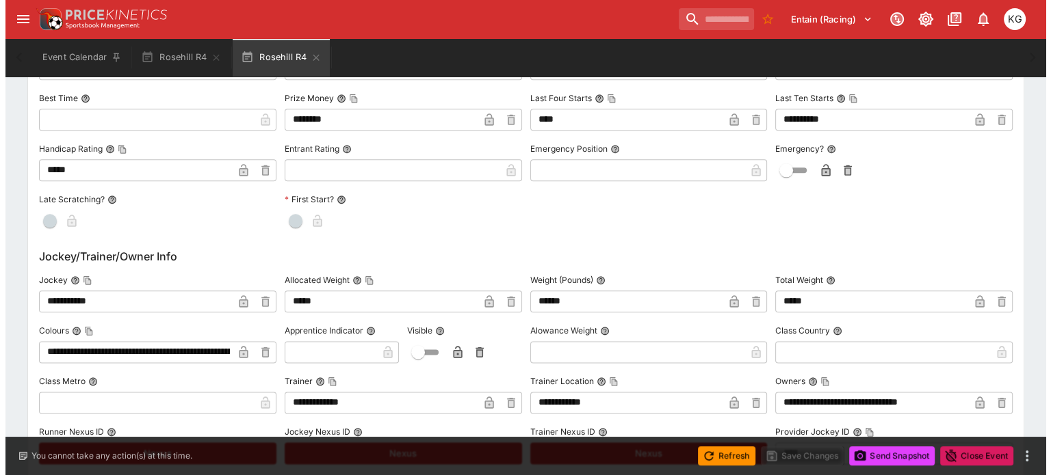
scroll to position [1639, 0]
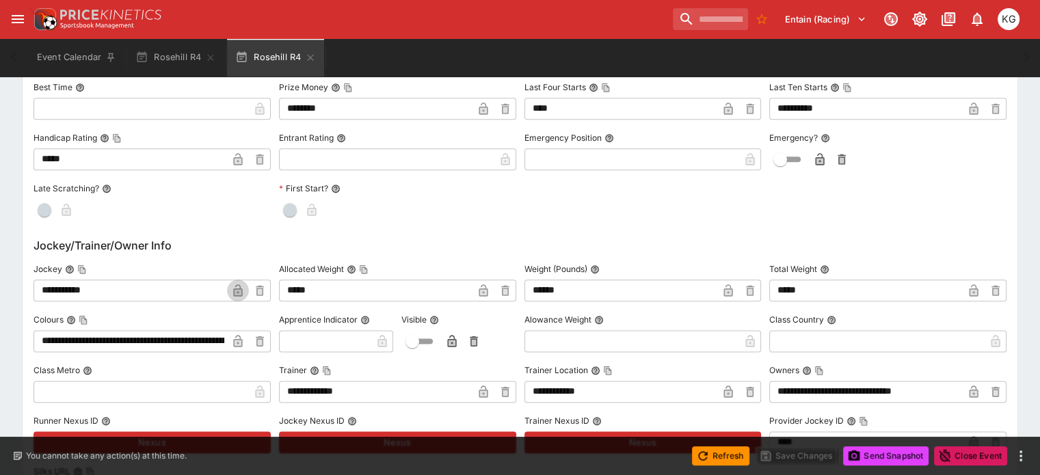
click at [241, 289] on icon "button" at bounding box center [238, 291] width 7 height 5
click at [800, 456] on button "Save Changes" at bounding box center [796, 456] width 83 height 19
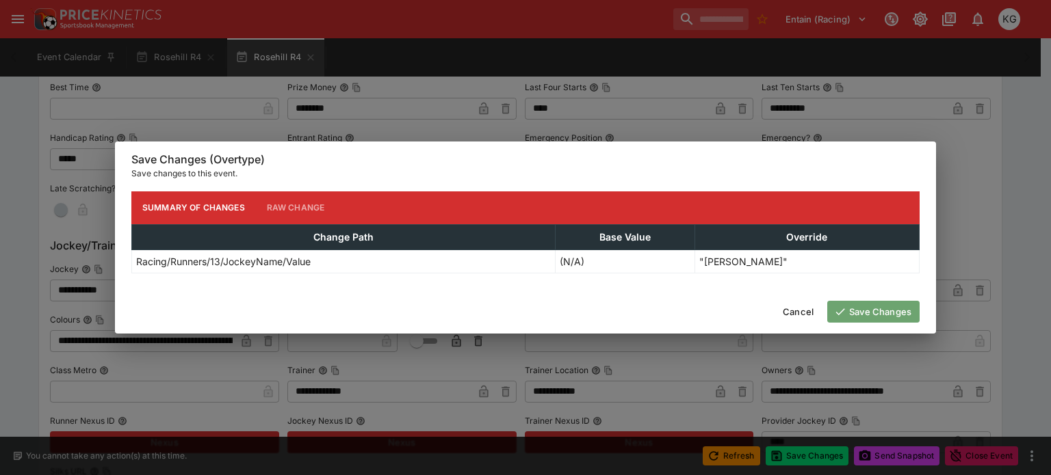
click at [888, 309] on button "Save Changes" at bounding box center [873, 312] width 92 height 22
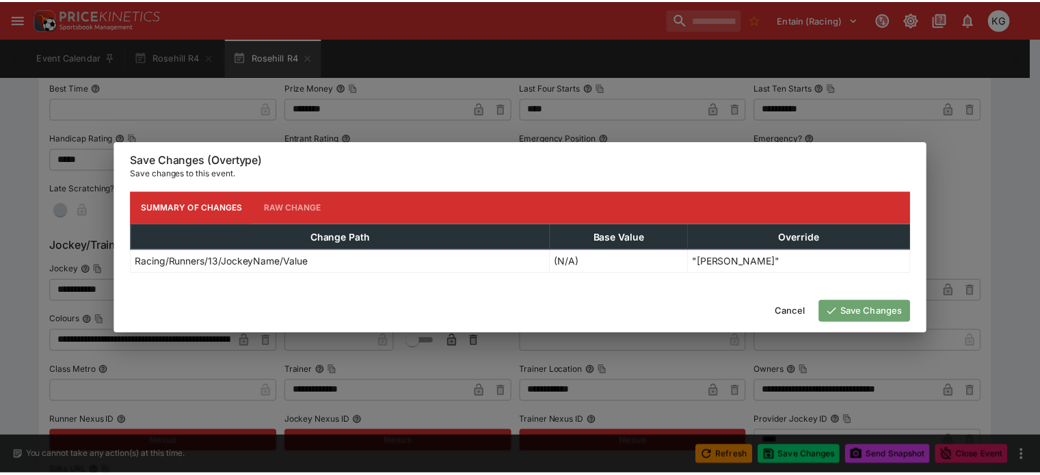
scroll to position [0, 0]
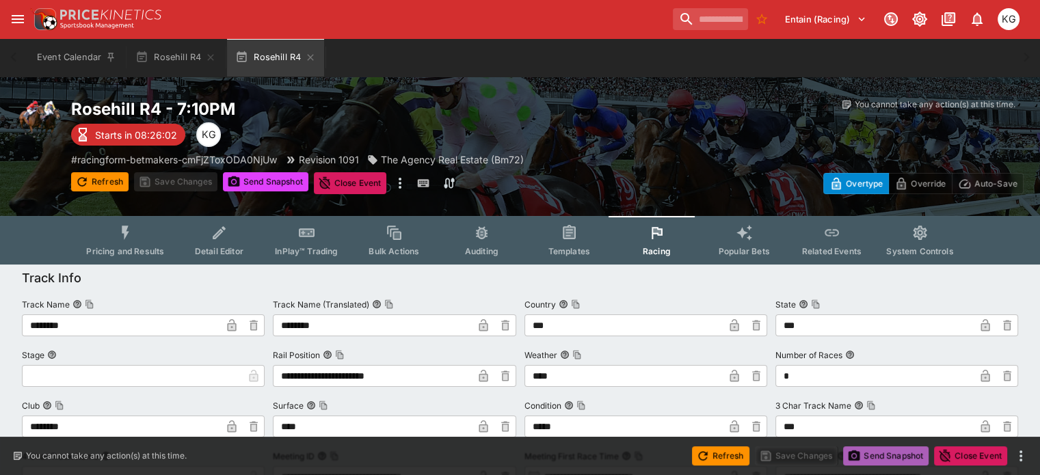
click at [898, 460] on button "Send Snapshot" at bounding box center [885, 456] width 85 height 19
